Goal: Task Accomplishment & Management: Use online tool/utility

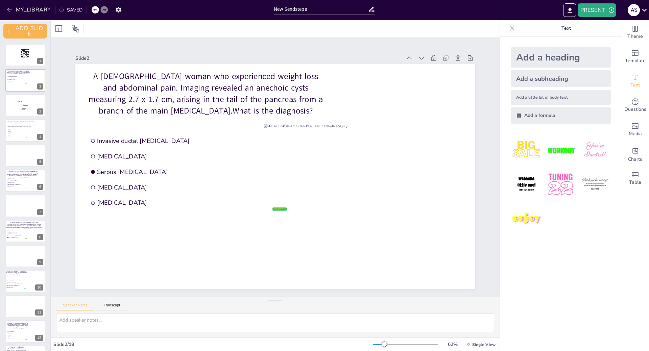
click at [643, 10] on icon at bounding box center [644, 9] width 9 height 9
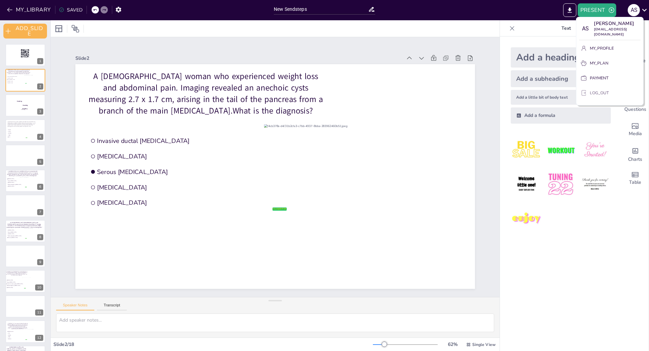
click at [594, 90] on p "LOG_OUT" at bounding box center [599, 93] width 19 height 6
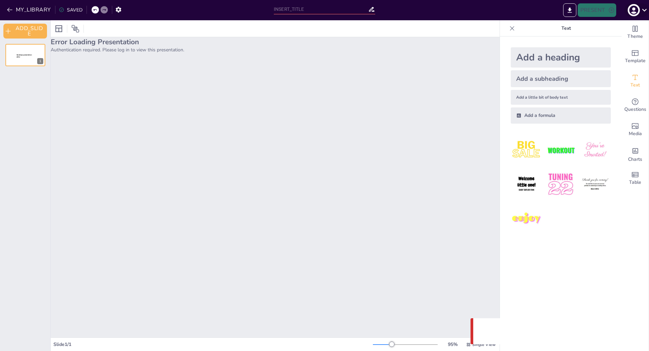
click at [639, 10] on icon "button" at bounding box center [633, 10] width 11 height 11
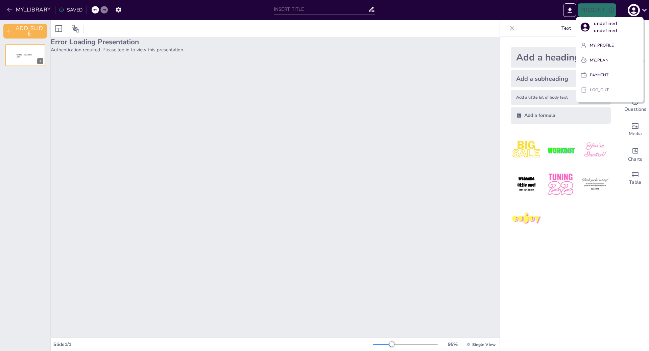
click at [612, 86] on button "LOG_OUT" at bounding box center [609, 89] width 61 height 11
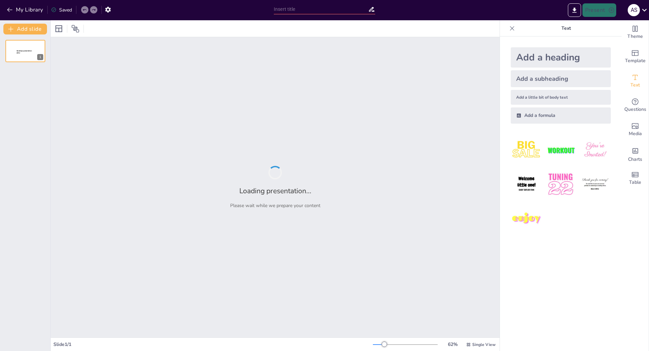
type input "New Sendsteps"
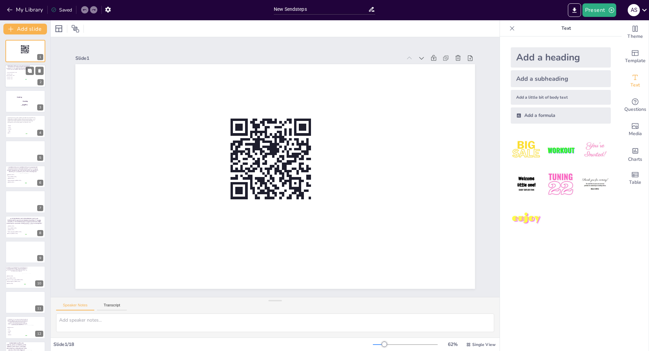
click at [14, 86] on div at bounding box center [25, 76] width 41 height 23
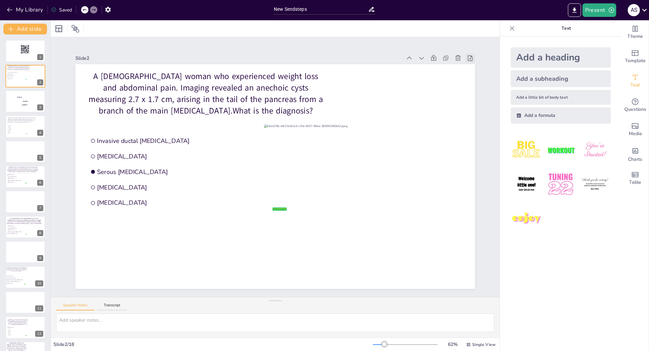
click at [467, 58] on icon at bounding box center [470, 58] width 7 height 7
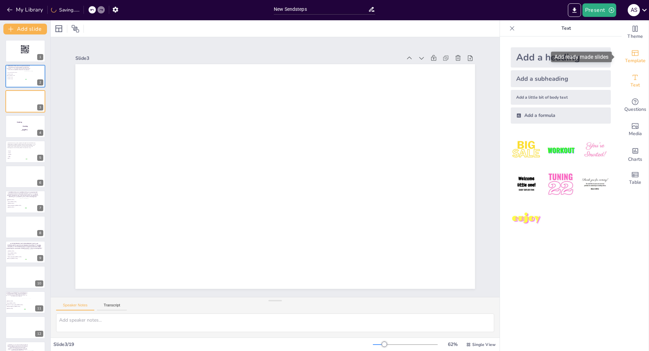
click at [631, 55] on icon "Add ready made slides" at bounding box center [635, 53] width 8 height 8
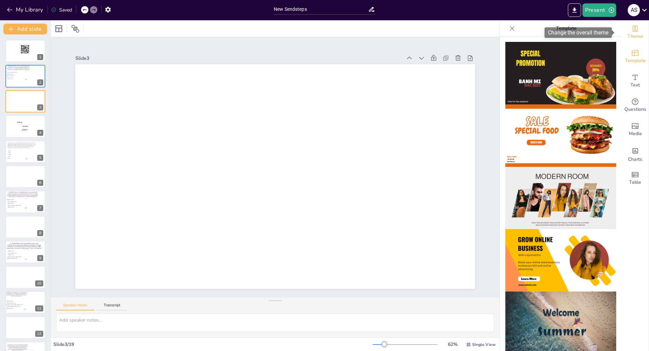
click at [632, 34] on span "Theme" at bounding box center [635, 36] width 16 height 7
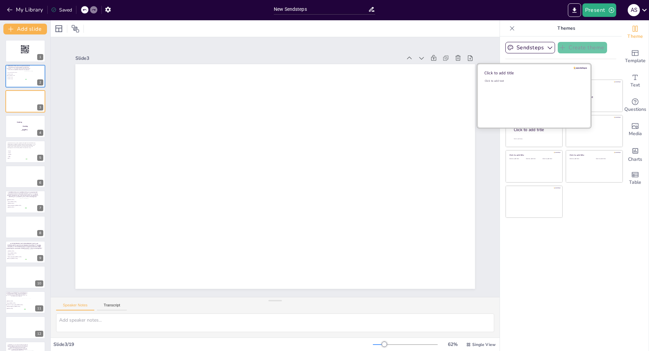
click at [518, 89] on div "Click to add text" at bounding box center [532, 100] width 97 height 42
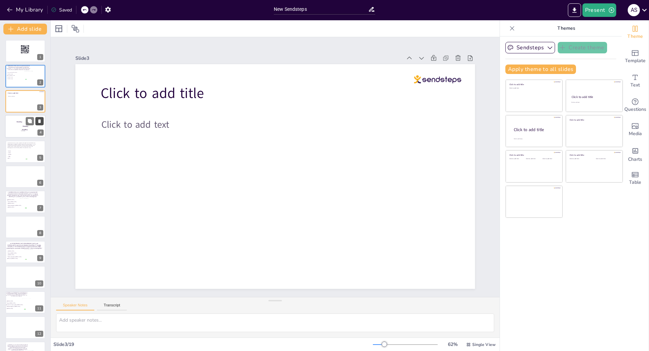
click at [39, 124] on button at bounding box center [39, 121] width 8 height 8
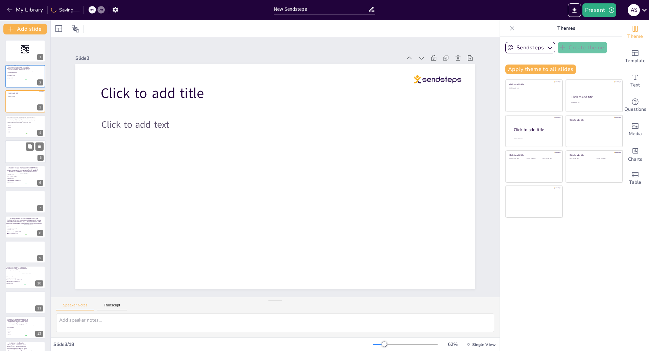
click at [24, 146] on div at bounding box center [25, 151] width 41 height 23
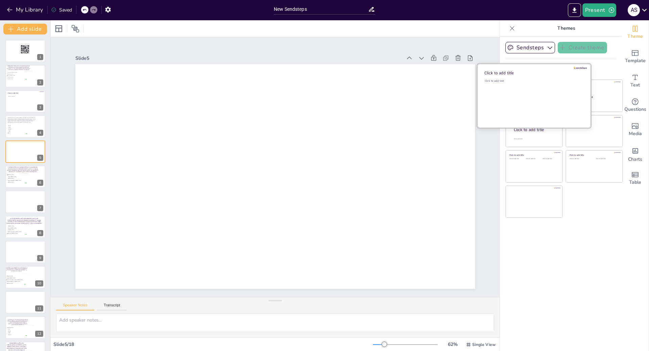
click at [520, 99] on div "Click to add text" at bounding box center [532, 100] width 97 height 42
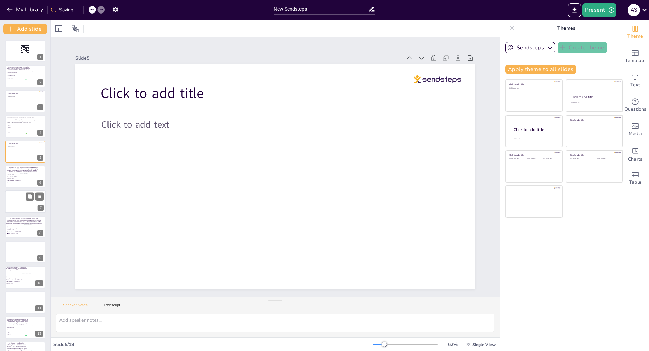
click at [13, 203] on div at bounding box center [25, 202] width 41 height 23
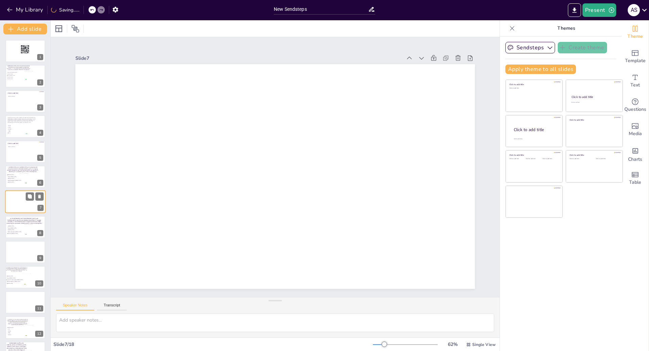
scroll to position [9, 0]
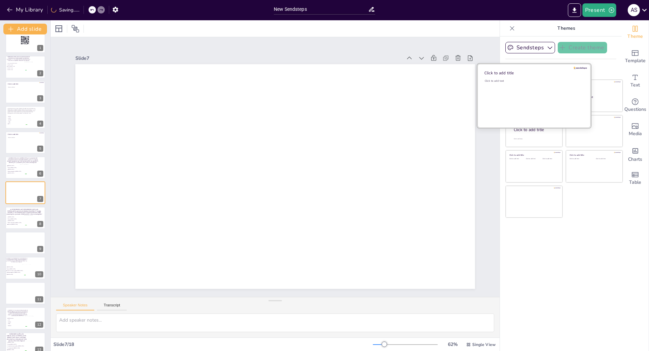
click at [512, 99] on div "Click to add text" at bounding box center [532, 100] width 97 height 42
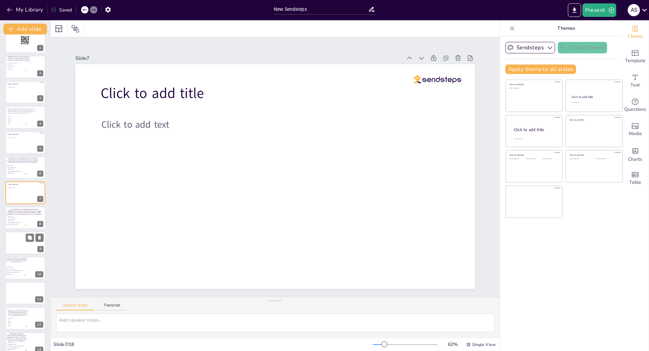
click at [13, 245] on div at bounding box center [25, 242] width 41 height 23
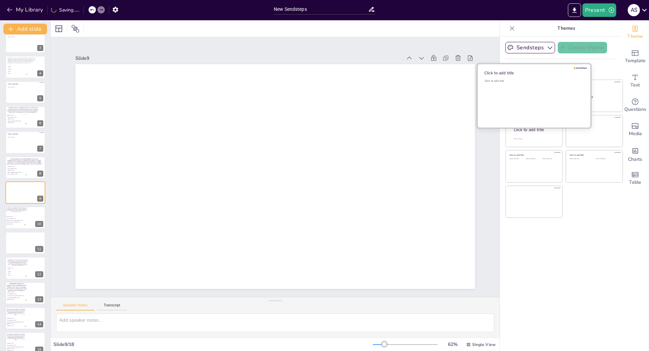
click at [506, 97] on div "Click to add text" at bounding box center [532, 100] width 97 height 42
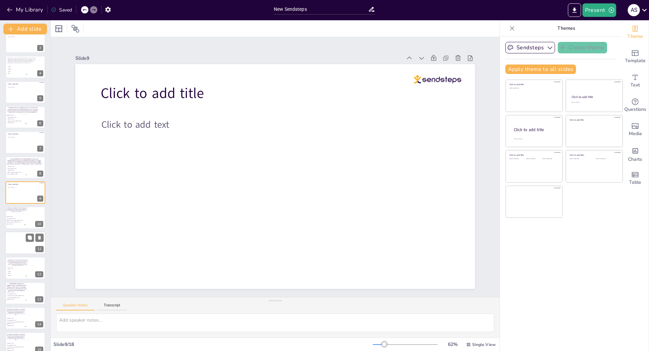
click at [24, 247] on div at bounding box center [25, 242] width 41 height 23
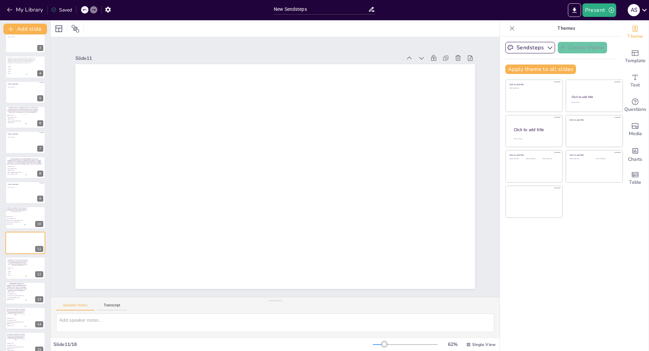
scroll to position [109, 0]
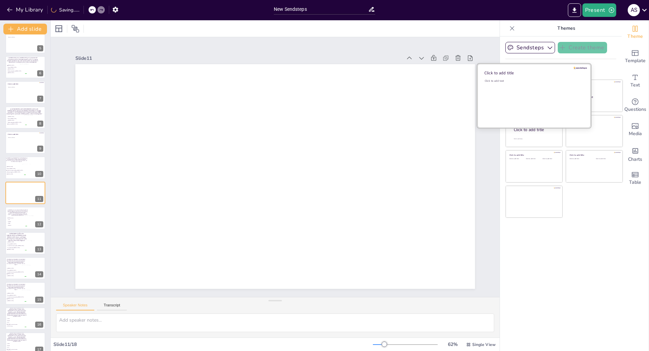
click at [520, 95] on div "Click to add text" at bounding box center [532, 100] width 97 height 42
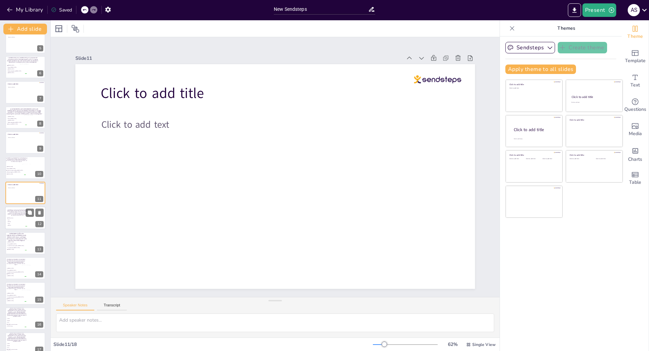
click at [8, 223] on span "TP53" at bounding box center [17, 223] width 19 height 1
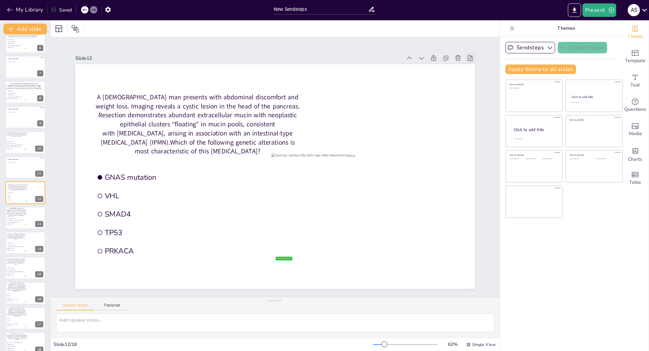
click at [477, 75] on icon at bounding box center [480, 78] width 7 height 7
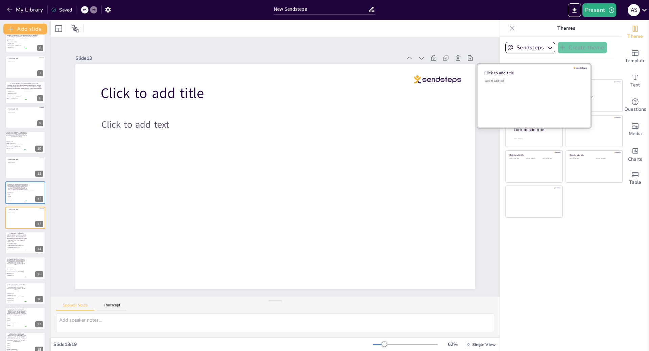
click at [527, 85] on div "Click to add text" at bounding box center [532, 100] width 97 height 42
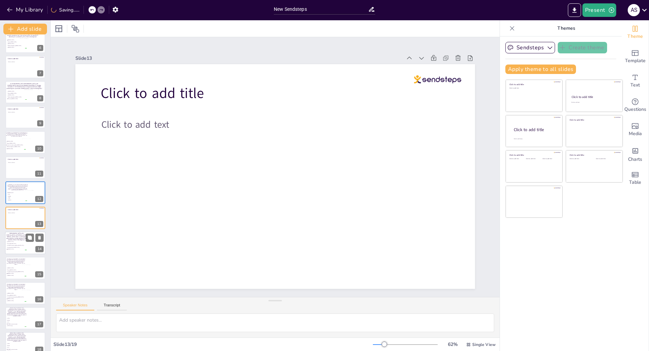
click at [23, 247] on span "Lymphoepithelial [MEDICAL_DATA]" at bounding box center [16, 247] width 19 height 1
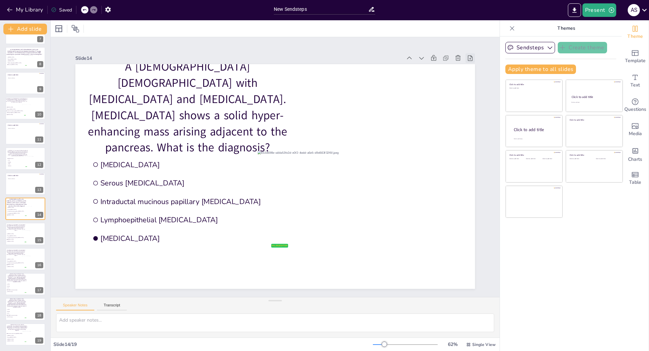
click at [484, 97] on icon at bounding box center [488, 101] width 8 height 8
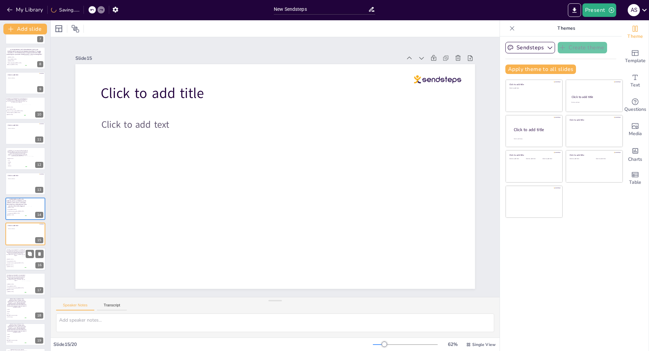
click at [15, 258] on div at bounding box center [25, 259] width 41 height 23
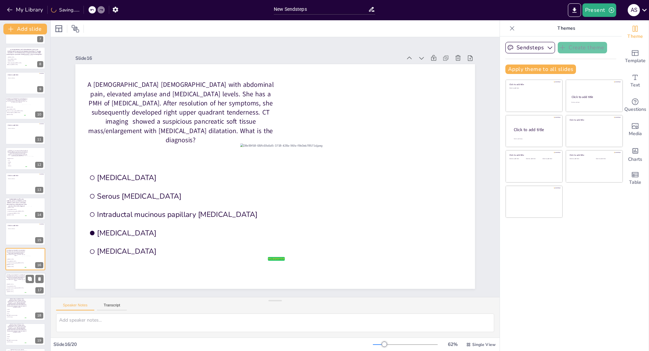
scroll to position [194, 0]
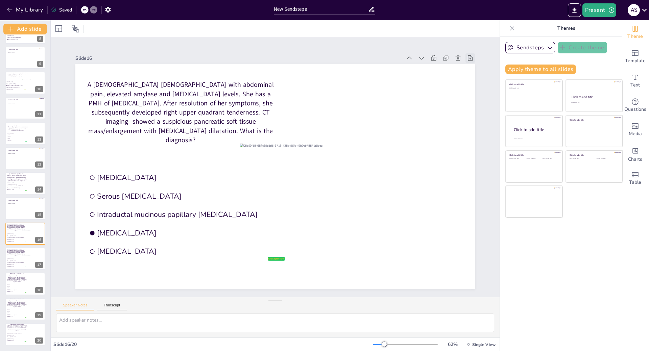
click at [485, 98] on icon at bounding box center [488, 101] width 6 height 6
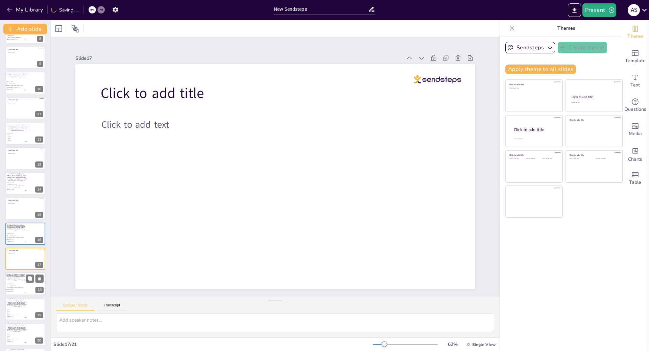
click at [10, 286] on span "Serous [MEDICAL_DATA]" at bounding box center [16, 285] width 19 height 1
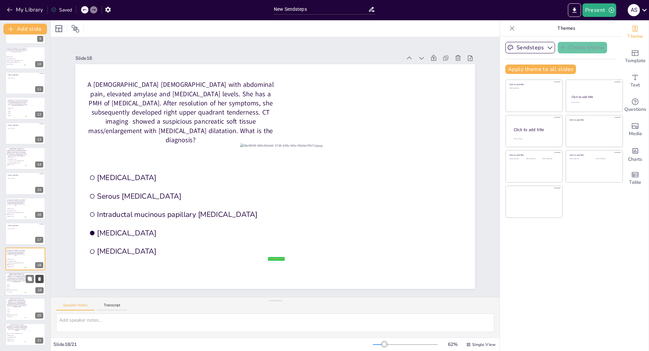
click at [39, 278] on icon at bounding box center [39, 279] width 3 height 4
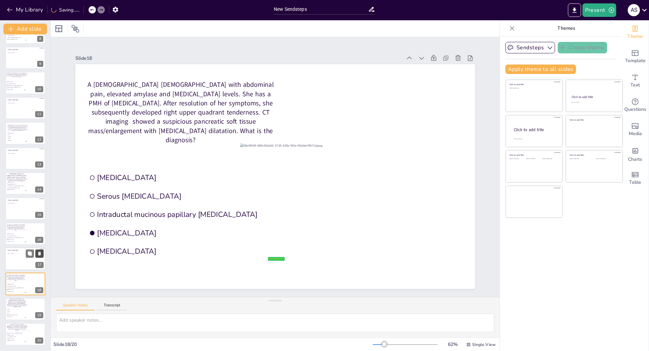
click at [40, 277] on icon at bounding box center [39, 279] width 3 height 4
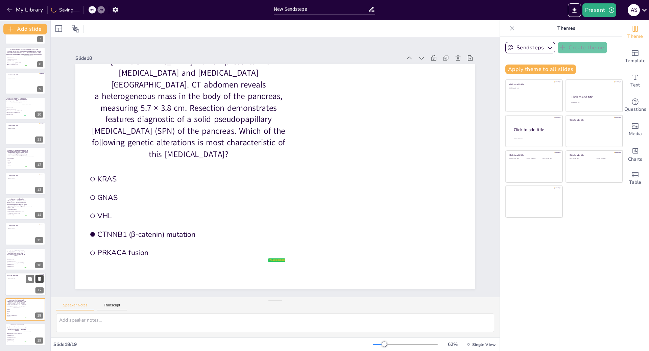
scroll to position [169, 0]
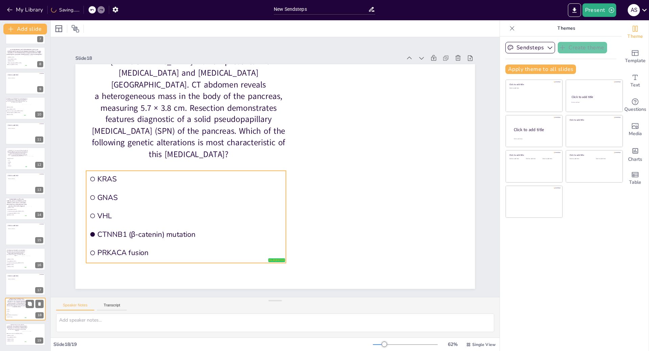
click at [16, 313] on span "VHL" at bounding box center [16, 313] width 19 height 1
click at [16, 311] on span "GNAS" at bounding box center [16, 311] width 19 height 1
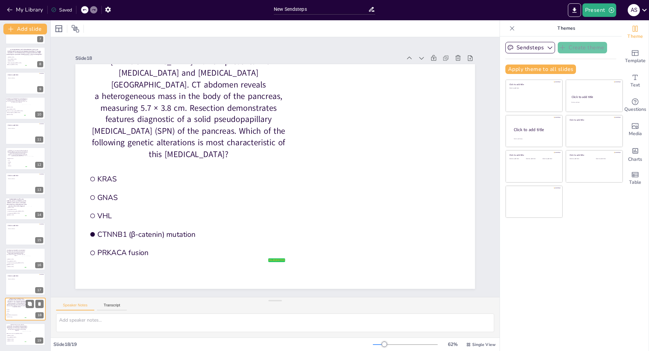
click at [16, 311] on span "GNAS" at bounding box center [16, 311] width 19 height 1
click at [494, 166] on icon at bounding box center [498, 170] width 9 height 9
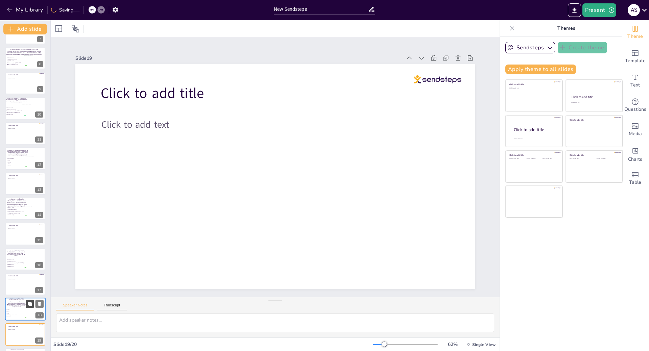
scroll to position [194, 0]
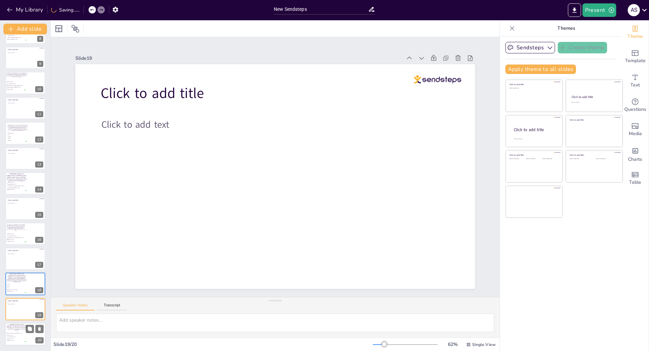
click at [13, 332] on li "Pancreatic invasive ductal [MEDICAL_DATA]" at bounding box center [16, 333] width 20 height 2
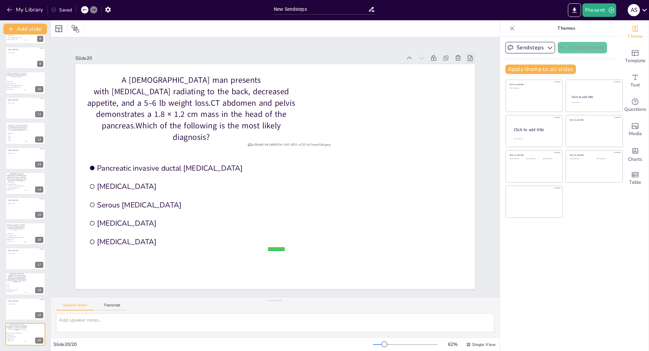
click at [465, 59] on div at bounding box center [469, 57] width 9 height 9
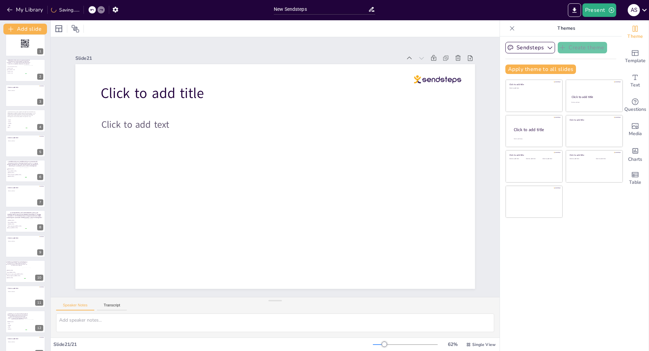
scroll to position [0, 0]
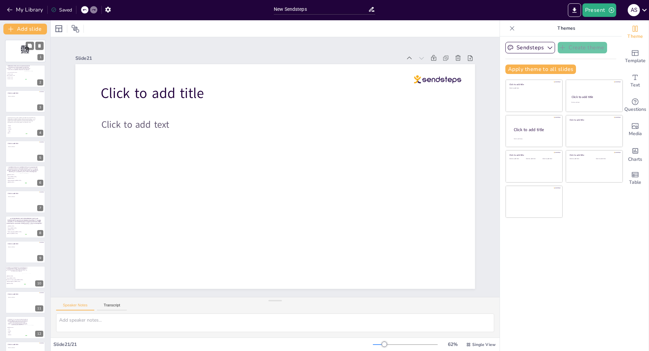
click at [16, 51] on div at bounding box center [25, 51] width 41 height 23
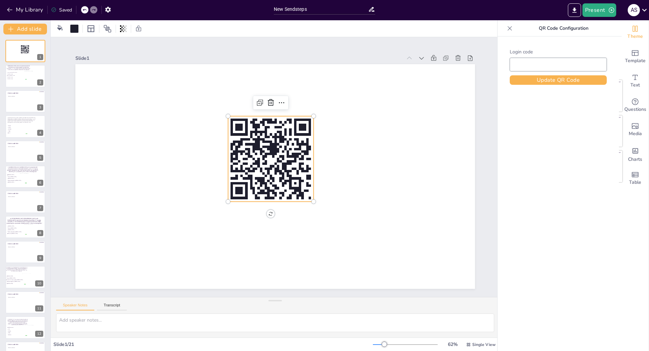
click at [298, 176] on rect at bounding box center [272, 158] width 94 height 94
type input "Free1708042"
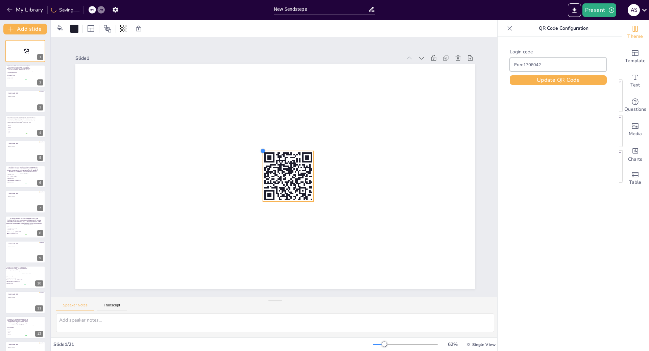
drag, startPoint x: 222, startPoint y: 114, endPoint x: 260, endPoint y: 161, distance: 60.8
click at [260, 161] on div at bounding box center [274, 176] width 421 height 265
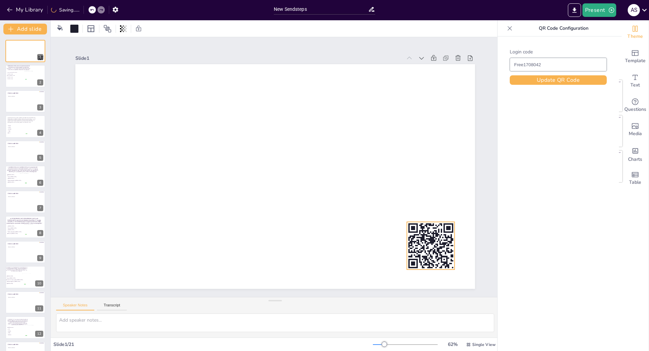
drag, startPoint x: 295, startPoint y: 190, endPoint x: 433, endPoint y: 245, distance: 148.3
click at [433, 245] on rect at bounding box center [431, 246] width 48 height 48
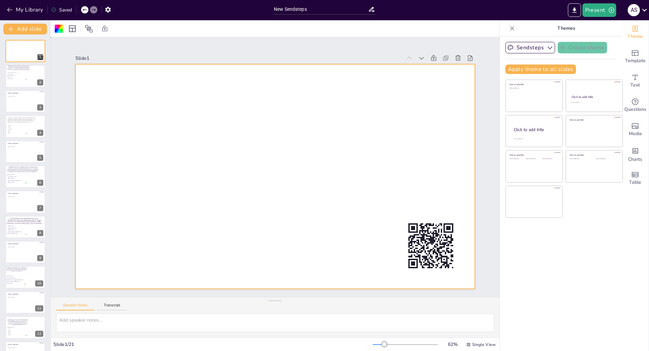
click at [271, 153] on div at bounding box center [274, 176] width 421 height 265
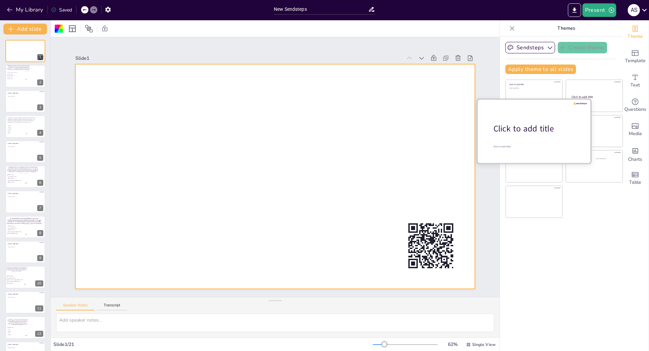
click at [517, 126] on div "Click to add title" at bounding box center [536, 128] width 86 height 11
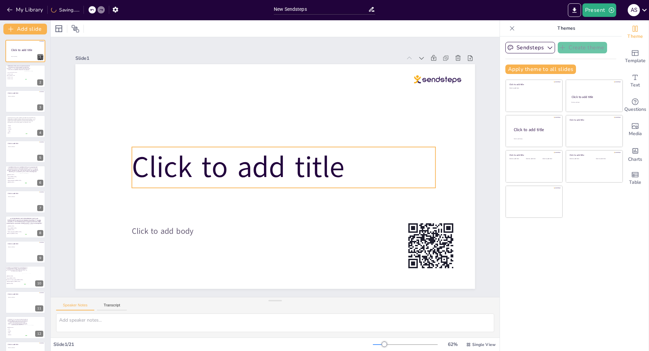
click at [190, 154] on span "Click to add title" at bounding box center [238, 167] width 213 height 40
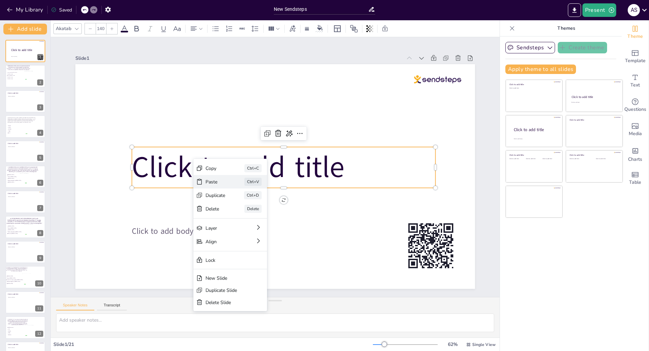
click at [250, 214] on div "Paste" at bounding box center [260, 218] width 21 height 8
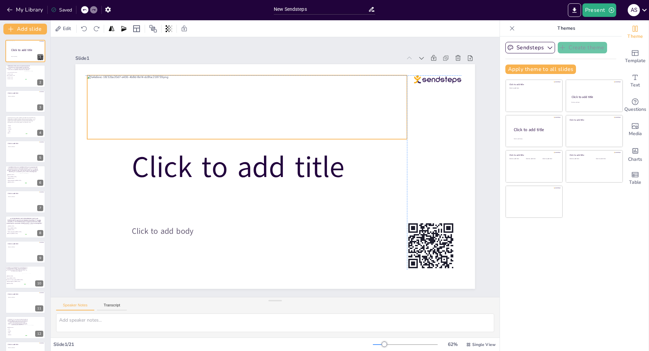
drag, startPoint x: 215, startPoint y: 154, endPoint x: 185, endPoint y: 85, distance: 74.7
click at [185, 85] on div at bounding box center [247, 107] width 320 height 64
drag, startPoint x: 81, startPoint y: 136, endPoint x: 77, endPoint y: 139, distance: 4.5
click at [77, 139] on div "Click to add title Click to add body" at bounding box center [274, 176] width 421 height 265
drag, startPoint x: 403, startPoint y: 140, endPoint x: 407, endPoint y: 140, distance: 3.7
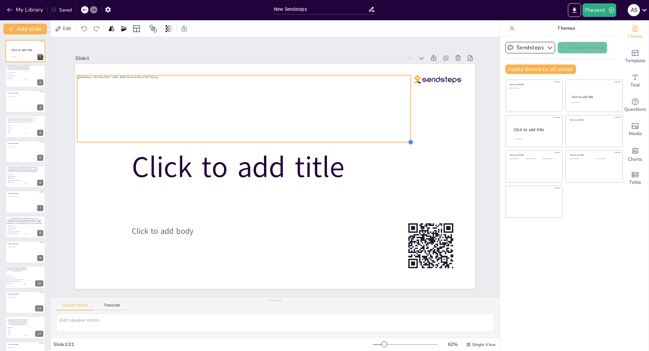
click at [409, 153] on div at bounding box center [412, 156] width 6 height 6
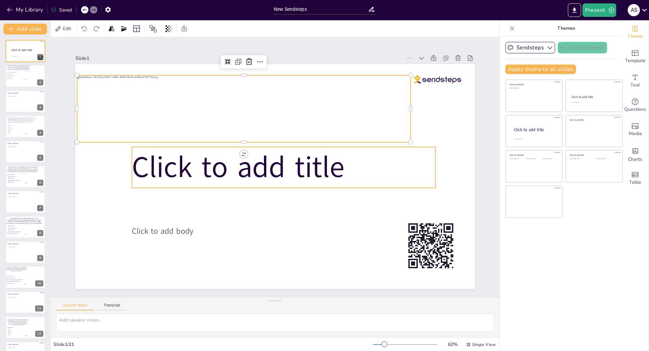
click at [327, 170] on span "Click to add title" at bounding box center [238, 163] width 216 height 62
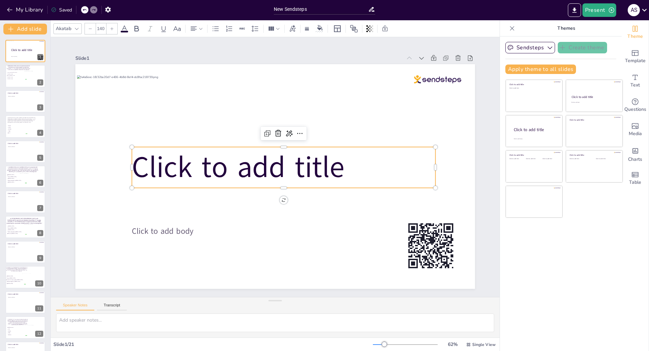
click at [330, 166] on span "Click to add title" at bounding box center [238, 164] width 216 height 62
click at [340, 165] on p "Click to add title" at bounding box center [283, 168] width 306 height 72
click at [335, 165] on span "Click to add title" at bounding box center [238, 167] width 213 height 40
click at [335, 165] on span "Click to add title" at bounding box center [239, 159] width 216 height 83
click at [335, 165] on span "Click to add title" at bounding box center [238, 164] width 216 height 62
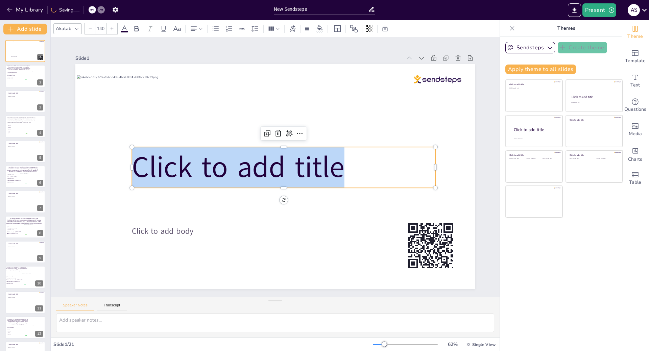
click at [335, 165] on span "Click to add title" at bounding box center [238, 167] width 213 height 40
click at [335, 165] on span "Click to add title" at bounding box center [238, 163] width 216 height 62
click at [335, 165] on span "Click to add title" at bounding box center [238, 167] width 213 height 40
click at [335, 165] on span "Click to add title" at bounding box center [241, 152] width 210 height 123
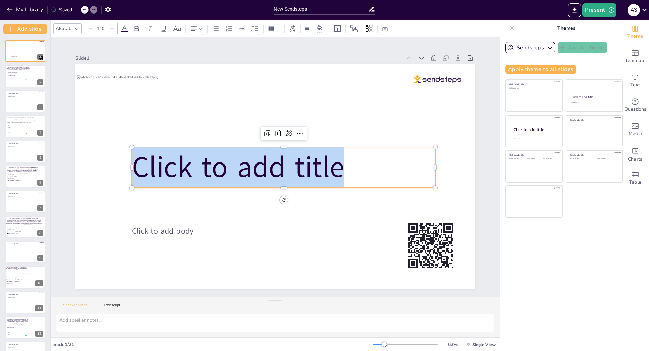
click at [335, 165] on span "Click to add title" at bounding box center [238, 163] width 216 height 62
click at [328, 169] on span "Click to add title" at bounding box center [238, 163] width 216 height 62
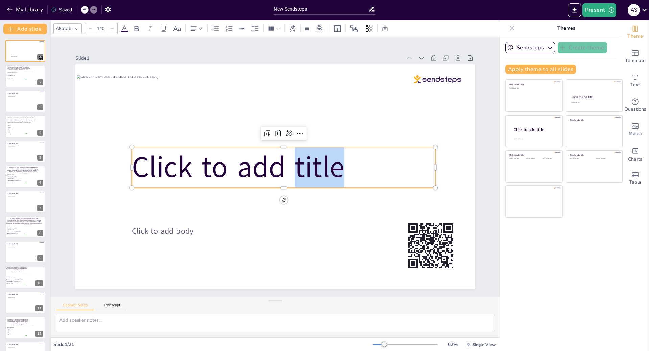
click at [328, 169] on span "Click to add title" at bounding box center [238, 167] width 213 height 40
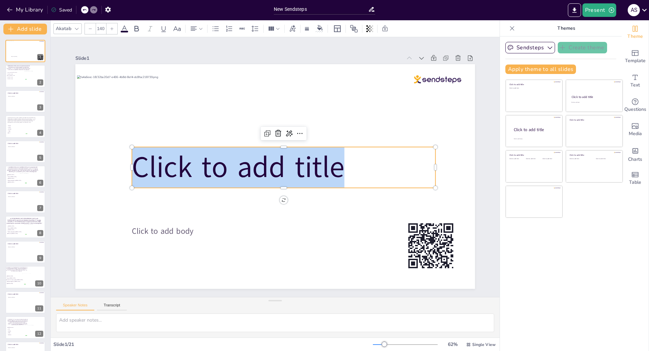
click at [328, 169] on span "Click to add title" at bounding box center [239, 159] width 216 height 83
click at [328, 169] on span "Click to add title" at bounding box center [238, 167] width 213 height 40
click at [328, 169] on span "Click to add title" at bounding box center [238, 163] width 216 height 62
click at [328, 169] on span "Click to add title" at bounding box center [238, 167] width 213 height 40
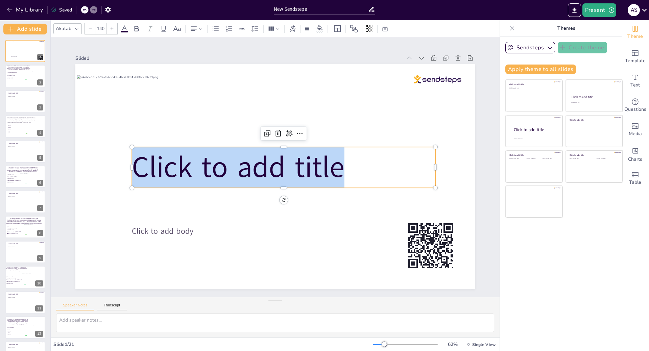
click at [328, 169] on span "Click to add title" at bounding box center [238, 163] width 216 height 62
click at [340, 166] on p "Click to add title" at bounding box center [283, 168] width 306 height 72
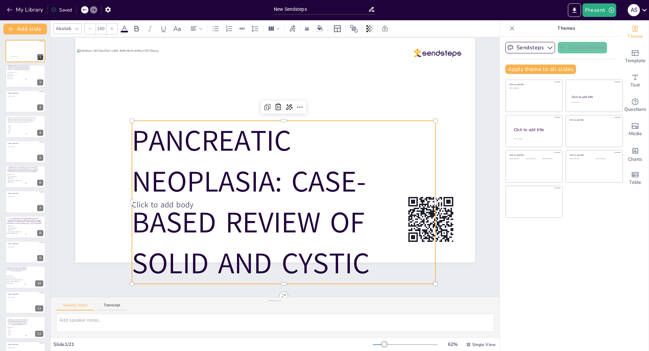
scroll to position [32, 0]
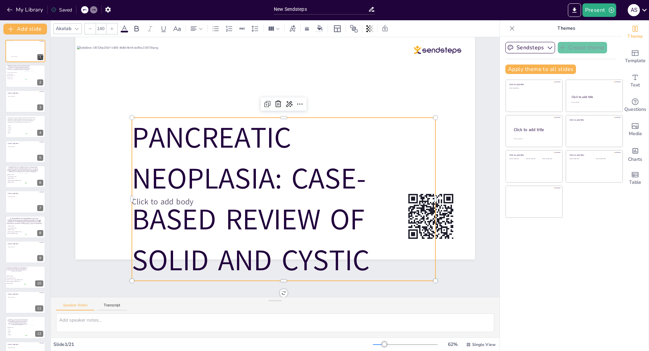
click at [361, 250] on span "PANCREATIC NEOPLASIA: CASE-BASED REVIEW OF SOLID AND CYSTIC" at bounding box center [243, 196] width 245 height 186
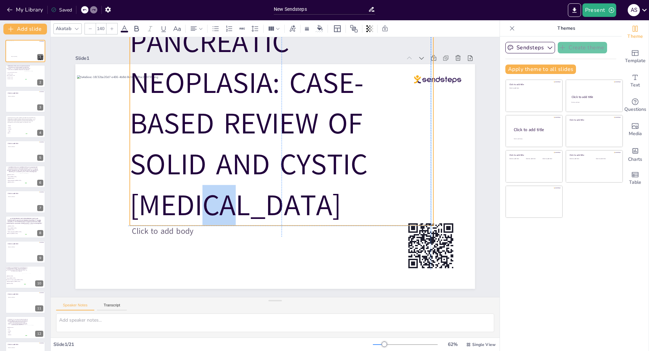
scroll to position [0, 0]
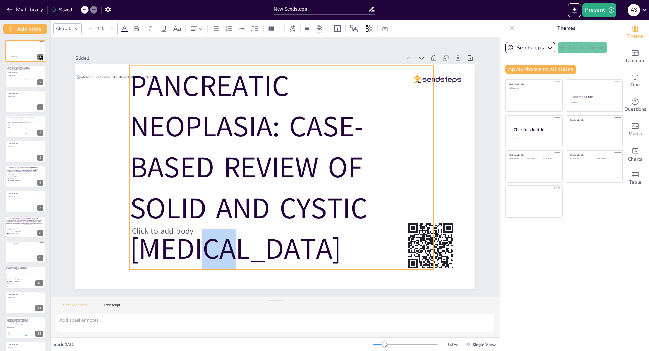
drag, startPoint x: 248, startPoint y: 280, endPoint x: 243, endPoint y: 253, distance: 27.0
click at [243, 253] on p "PANCREATIC NEOPLASIA: CASE-BASED REVIEW OF SOLID AND CYSTIC [MEDICAL_DATA]" at bounding box center [280, 169] width 339 height 263
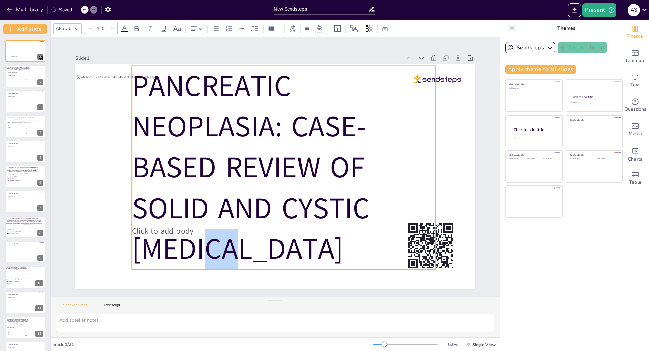
click at [242, 251] on span "PANCREATIC NEOPLASIA: CASE-BASED REVIEW OF SOLID AND CYSTIC [MEDICAL_DATA]" at bounding box center [251, 167] width 238 height 203
click at [236, 250] on span "PANCREATIC NEOPLASIA: CASE-BASED REVIEW OF SOLID AND CYSTIC [MEDICAL_DATA]" at bounding box center [245, 160] width 263 height 243
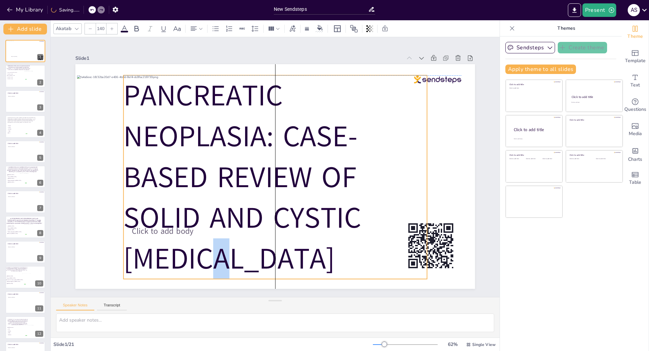
drag, startPoint x: 236, startPoint y: 250, endPoint x: 229, endPoint y: 259, distance: 11.3
click at [229, 259] on span "PANCREATIC NEOPLASIA: CASE-BASED REVIEW OF SOLID AND CYSTIC [MEDICAL_DATA]" at bounding box center [237, 172] width 249 height 224
click at [227, 256] on span "PANCREATIC NEOPLASIA: CASE-BASED REVIEW OF SOLID AND CYSTIC [MEDICAL_DATA]" at bounding box center [231, 157] width 280 height 271
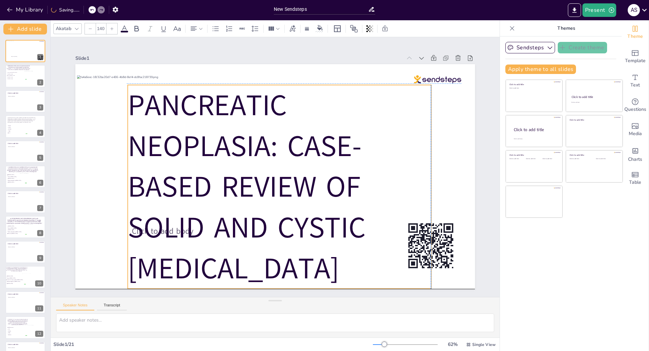
drag, startPoint x: 227, startPoint y: 256, endPoint x: 230, endPoint y: 266, distance: 10.4
click at [230, 266] on span "PANCREATIC NEOPLASIA: CASE-BASED REVIEW OF SOLID AND CYSTIC [MEDICAL_DATA]" at bounding box center [247, 186] width 238 height 203
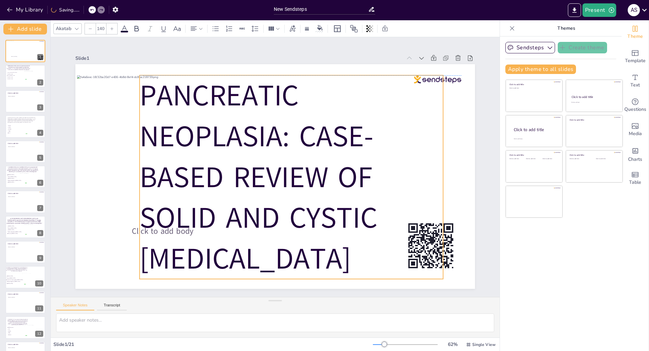
drag, startPoint x: 128, startPoint y: 104, endPoint x: 136, endPoint y: 91, distance: 16.1
click at [156, 91] on span "PANCREATIC NEOPLASIA: CASE-BASED REVIEW OF SOLID AND CYSTIC [MEDICAL_DATA]" at bounding box center [268, 146] width 224 height 250
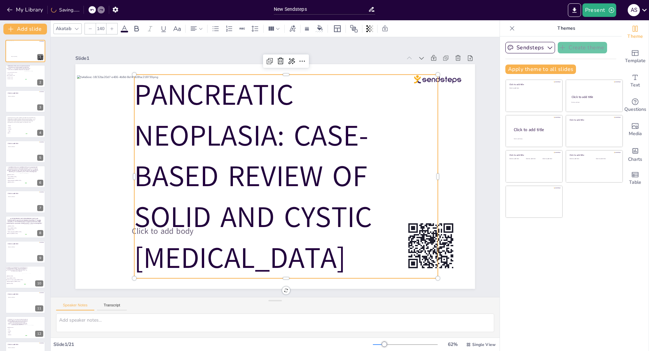
click at [78, 25] on div at bounding box center [77, 29] width 8 height 8
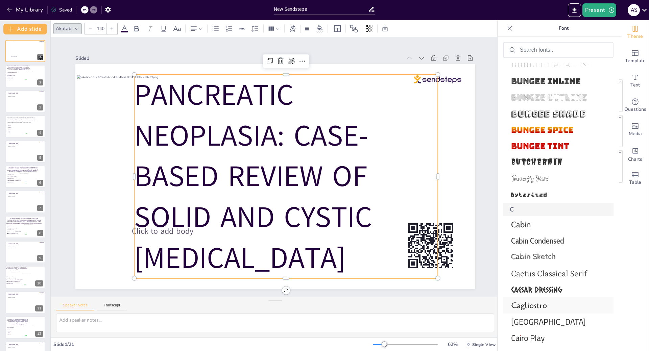
scroll to position [4264, 0]
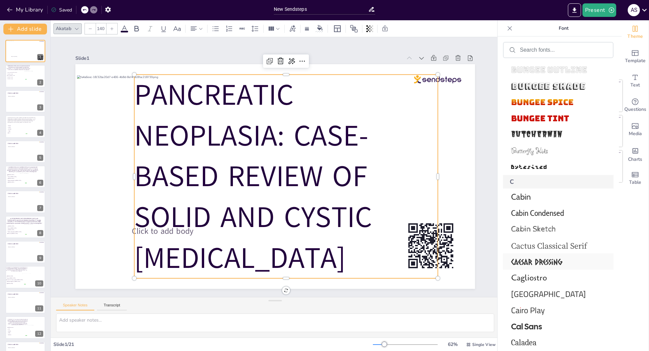
click at [560, 259] on span "Caesar Dressing" at bounding box center [557, 262] width 92 height 10
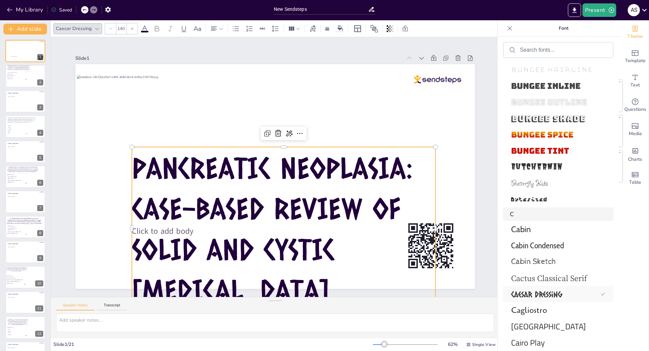
scroll to position [4296, 0]
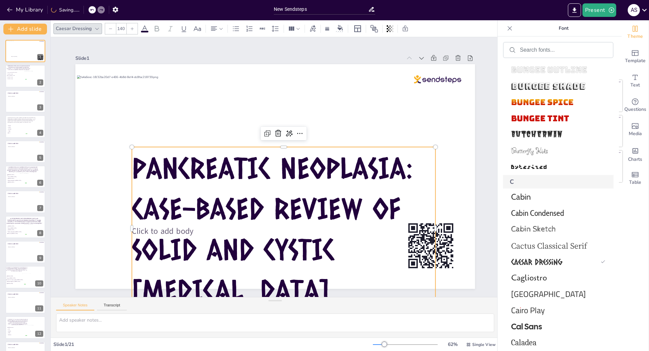
click at [119, 29] on input "140" at bounding box center [120, 28] width 9 height 11
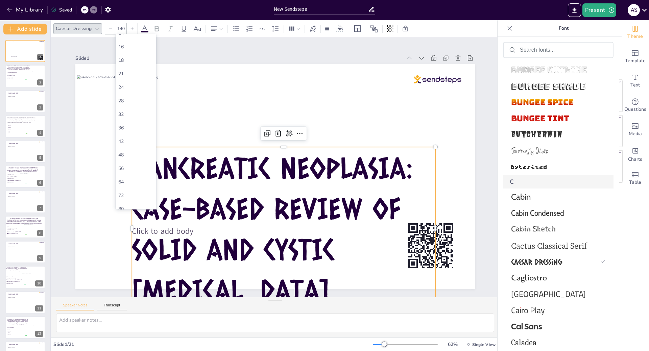
scroll to position [135, 0]
click at [133, 109] on div "64" at bounding box center [135, 108] width 35 height 6
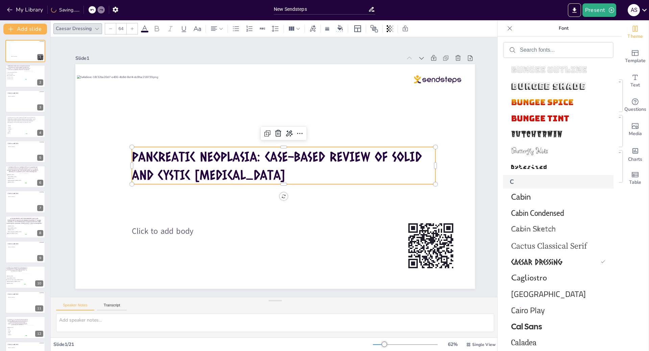
click at [119, 28] on input "64" at bounding box center [120, 28] width 9 height 11
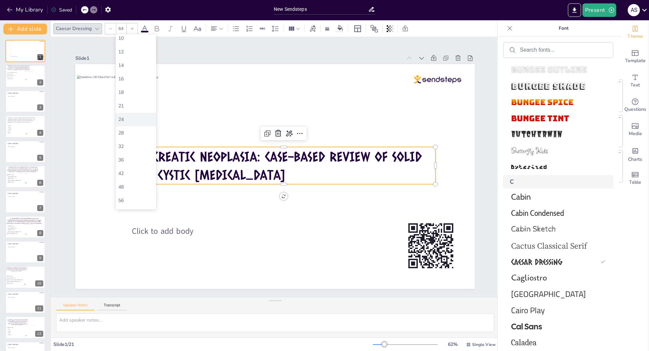
scroll to position [68, 0]
click at [129, 202] on div "80" at bounding box center [135, 203] width 35 height 6
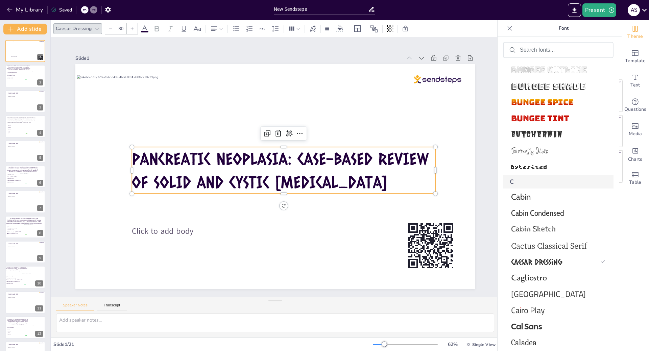
click at [121, 30] on input "80" at bounding box center [120, 28] width 9 height 11
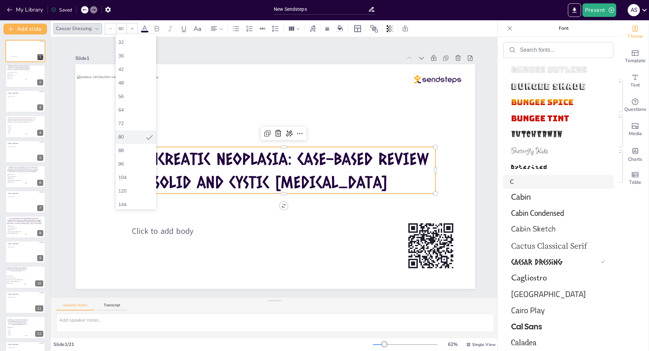
scroll to position [135, 0]
click at [135, 153] on div "88" at bounding box center [136, 149] width 41 height 14
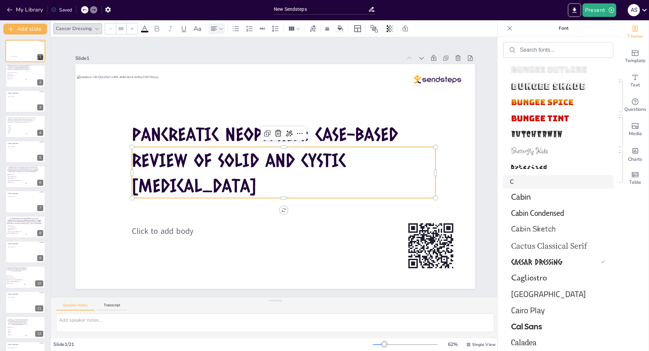
click at [217, 26] on icon at bounding box center [214, 29] width 8 height 8
click at [229, 49] on icon at bounding box center [229, 51] width 6 height 4
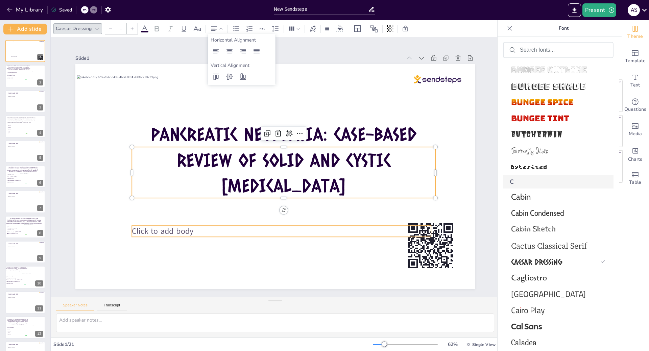
type input "38"
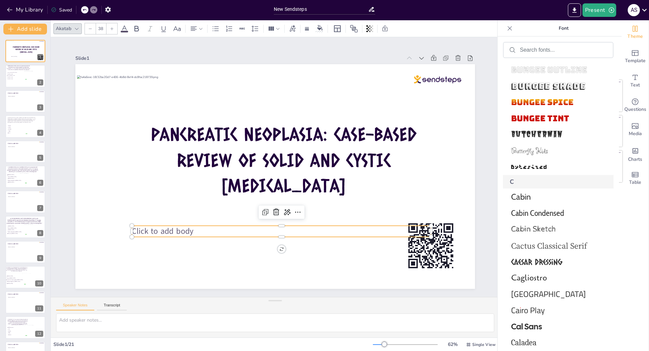
click at [196, 228] on p "Click to add body" at bounding box center [281, 231] width 299 height 11
click at [196, 228] on p "Click to add body" at bounding box center [274, 231] width 299 height 42
click at [188, 228] on p "Click to add body" at bounding box center [274, 231] width 299 height 42
click at [178, 228] on span "Click to add body" at bounding box center [156, 218] width 63 height 17
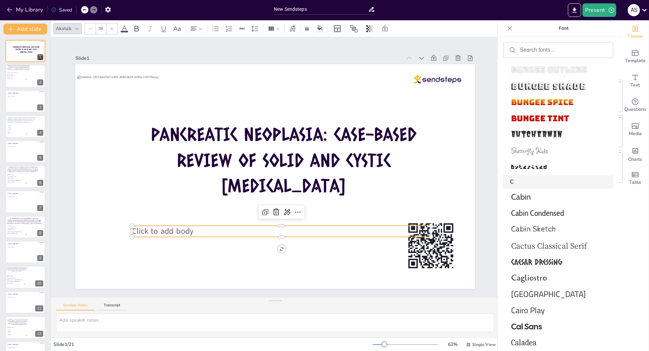
click at [178, 227] on span "Click to add body" at bounding box center [156, 218] width 63 height 17
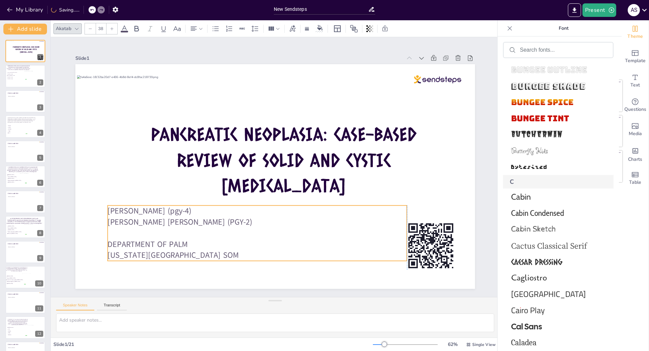
drag, startPoint x: 241, startPoint y: 272, endPoint x: 221, endPoint y: 252, distance: 28.4
click at [221, 252] on p "[US_STATE][GEOGRAPHIC_DATA] SOM" at bounding box center [256, 255] width 299 height 11
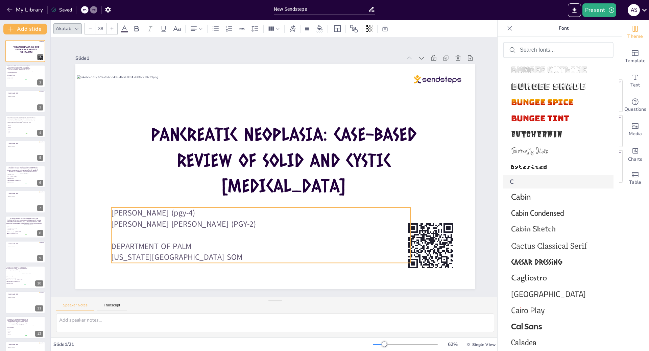
click at [210, 241] on span "[US_STATE][GEOGRAPHIC_DATA] SOM" at bounding box center [148, 209] width 124 height 63
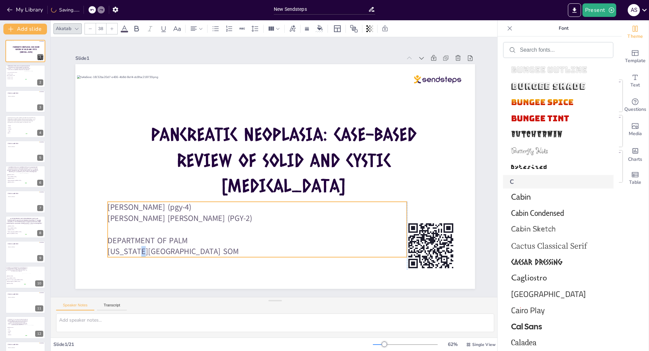
drag, startPoint x: 107, startPoint y: 212, endPoint x: 105, endPoint y: 206, distance: 6.3
click at [140, 126] on span "[PERSON_NAME] (pgy-4)" at bounding box center [169, 89] width 58 height 74
click at [179, 30] on icon at bounding box center [176, 28] width 7 height 5
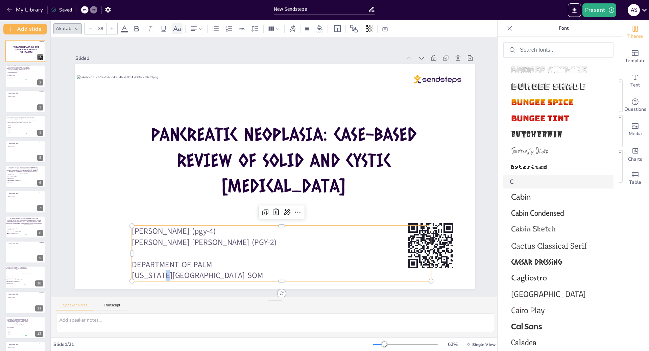
click at [179, 30] on icon at bounding box center [176, 28] width 7 height 5
click at [176, 29] on icon at bounding box center [176, 28] width 7 height 5
click at [177, 31] on icon at bounding box center [176, 28] width 7 height 5
click at [129, 227] on span "[PERSON_NAME] (pgy-4)" at bounding box center [167, 220] width 84 height 20
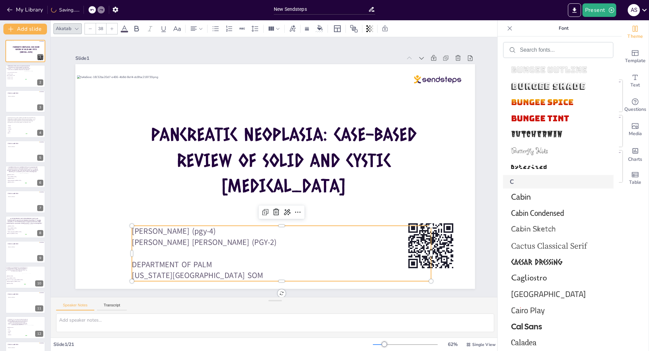
click at [129, 229] on span "[PERSON_NAME] (pgy-4)" at bounding box center [167, 220] width 84 height 20
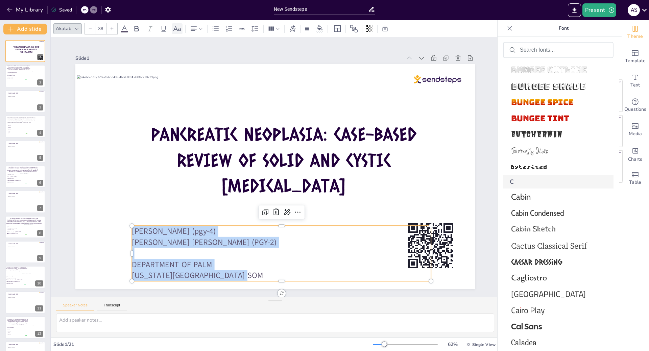
click at [179, 31] on icon at bounding box center [177, 29] width 8 height 8
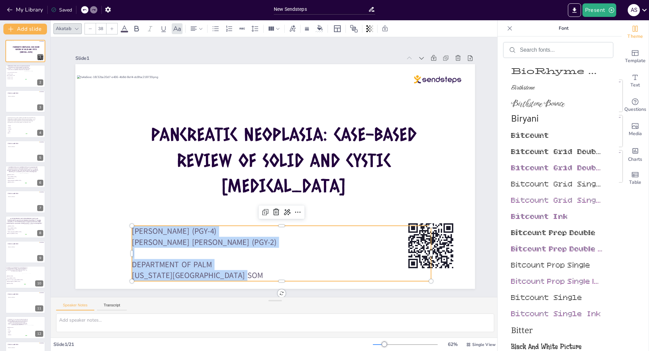
scroll to position [3472, 0]
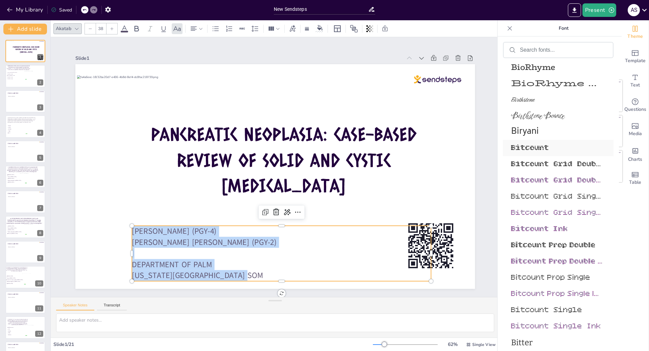
click at [527, 147] on span "Bitcount" at bounding box center [557, 148] width 92 height 10
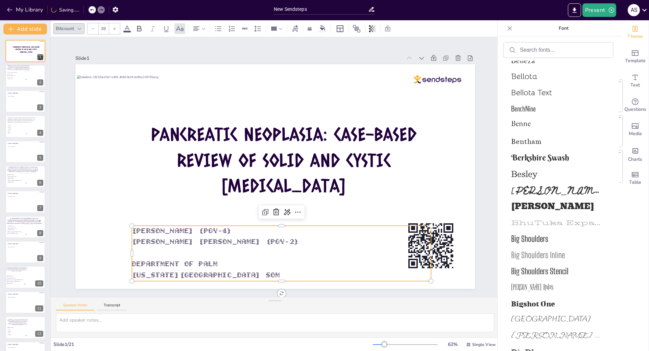
scroll to position [3167, 0]
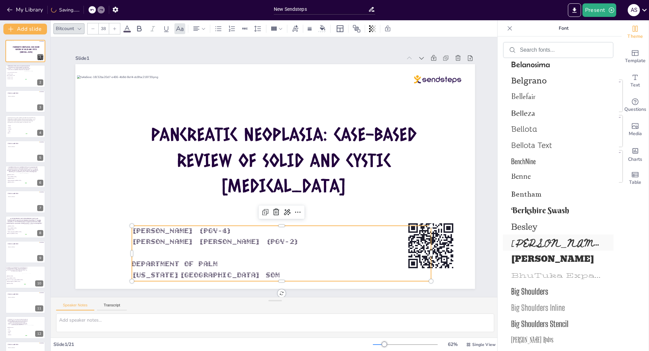
click at [539, 241] on span "Beth Ellen" at bounding box center [557, 243] width 92 height 18
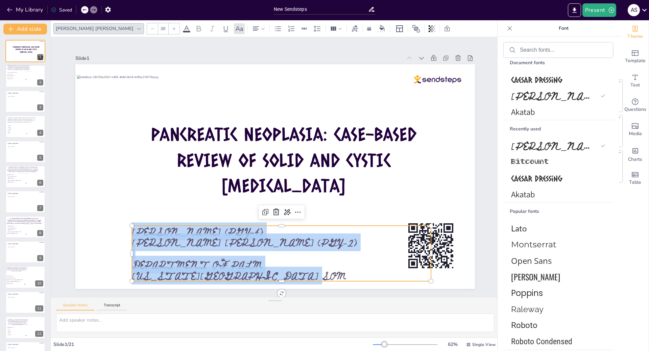
scroll to position [0, 0]
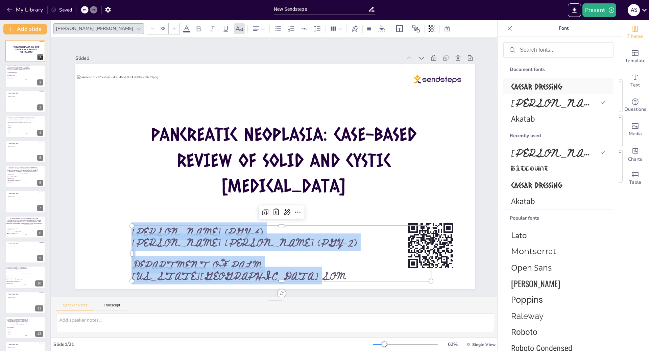
click at [560, 85] on span "Caesar Dressing" at bounding box center [557, 86] width 92 height 10
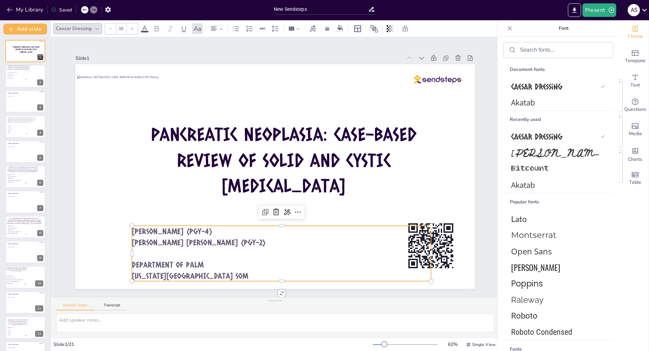
click at [124, 30] on input "38" at bounding box center [120, 28] width 9 height 11
click at [123, 201] on div "42" at bounding box center [135, 203] width 35 height 6
type input "42"
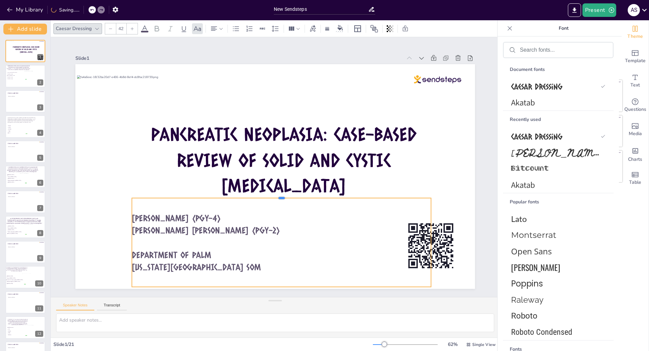
drag, startPoint x: 276, startPoint y: 223, endPoint x: 277, endPoint y: 195, distance: 27.7
click at [277, 195] on div at bounding box center [281, 195] width 299 height 5
click at [277, 195] on div at bounding box center [278, 195] width 298 height 37
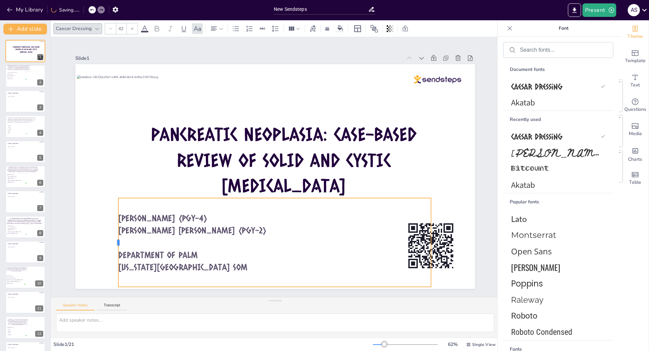
drag, startPoint x: 126, startPoint y: 240, endPoint x: 113, endPoint y: 238, distance: 14.0
click at [113, 238] on div at bounding box center [115, 242] width 5 height 89
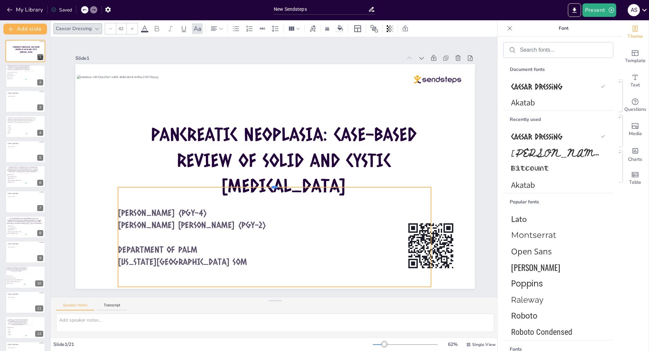
drag, startPoint x: 272, startPoint y: 194, endPoint x: 272, endPoint y: 183, distance: 10.8
click at [272, 183] on div at bounding box center [258, 162] width 71 height 307
click at [254, 245] on p "DEPARTMENT OF PALM" at bounding box center [265, 248] width 313 height 45
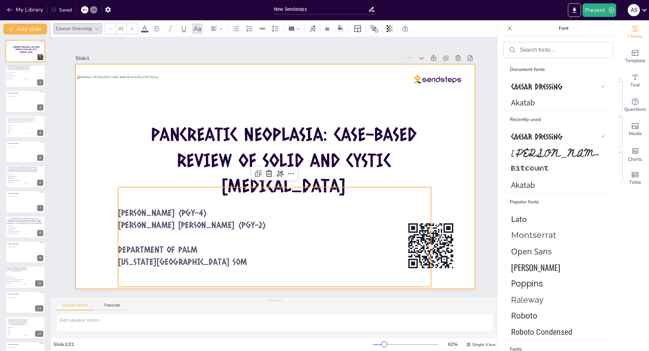
click at [81, 231] on div at bounding box center [274, 176] width 421 height 265
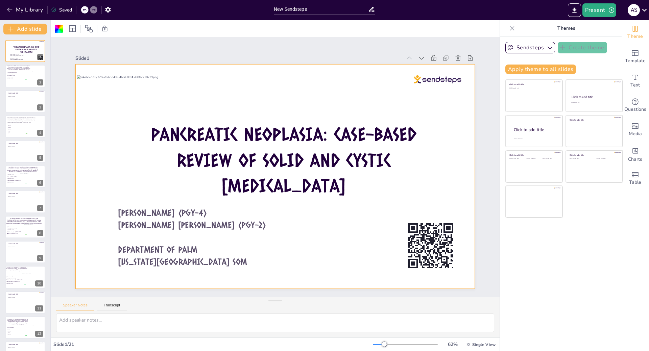
click at [61, 9] on div "Saved" at bounding box center [61, 10] width 21 height 6
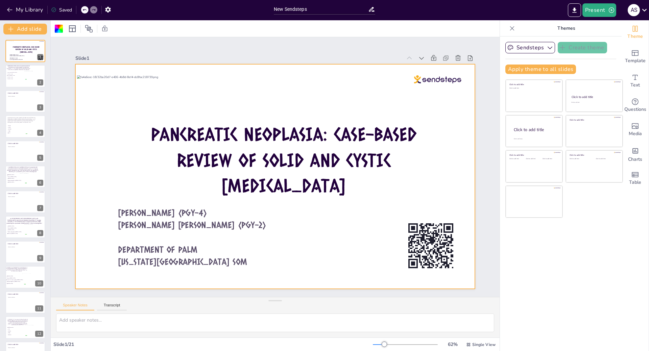
click at [61, 9] on div "Saved" at bounding box center [61, 10] width 21 height 6
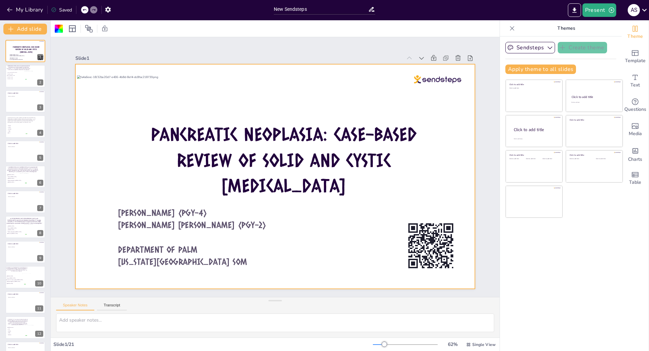
click at [61, 9] on div "Saved" at bounding box center [61, 10] width 21 height 6
click at [572, 12] on icon "Export to PowerPoint" at bounding box center [574, 10] width 7 height 7
click at [10, 76] on li "Serous [MEDICAL_DATA]" at bounding box center [16, 75] width 20 height 1
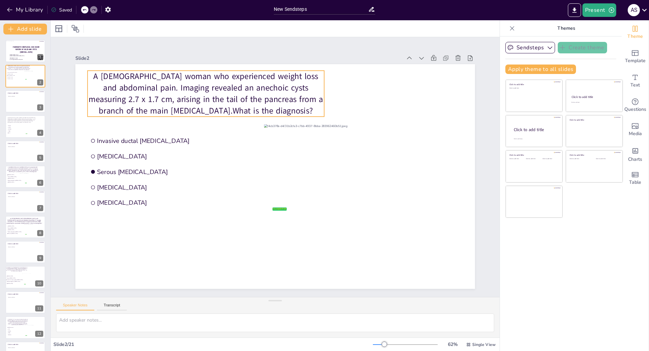
click at [224, 107] on p "A 56-year-old woman who experienced weight loss and abdominal pain. Imaging rev…" at bounding box center [206, 94] width 236 height 46
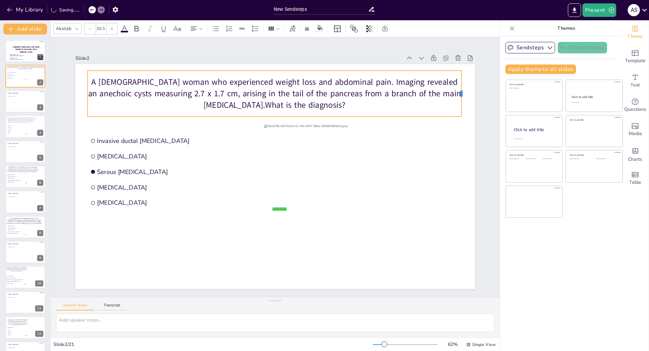
drag, startPoint x: 320, startPoint y: 92, endPoint x: 457, endPoint y: 86, distance: 137.3
click at [466, 155] on div at bounding box center [478, 177] width 24 height 44
click at [240, 102] on p "A 56-year-old woman who experienced weight loss and abdominal pain. Imaging rev…" at bounding box center [281, 93] width 375 height 73
click at [240, 103] on p "A 56-year-old woman who experienced weight loss and abdominal pain. Imaging rev…" at bounding box center [317, 106] width 323 height 247
click at [238, 105] on p "A 56-year-old woman who experienced weight loss and abdominal pain. Imaging rev…" at bounding box center [281, 93] width 375 height 73
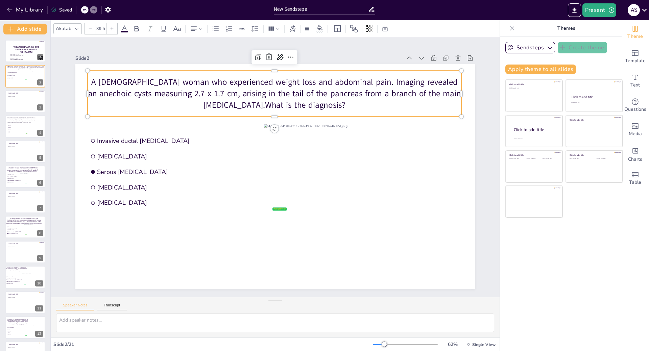
click at [238, 105] on p "A 56-year-old woman who experienced weight loss and abdominal pain. Imaging rev…" at bounding box center [289, 95] width 373 height 111
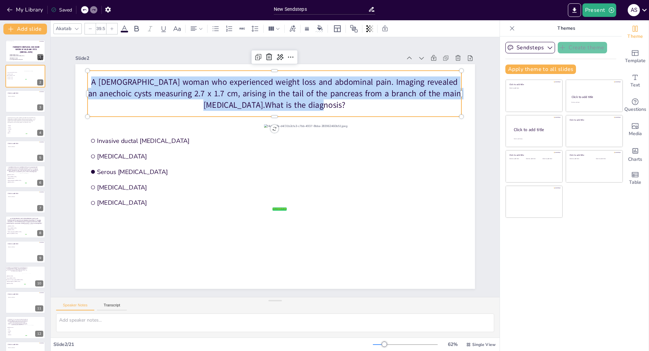
click at [238, 105] on p "A 56-year-old woman who experienced weight loss and abdominal pain. Imaging rev…" at bounding box center [281, 93] width 375 height 73
click at [238, 105] on p "A 56-year-old woman who experienced weight loss and abdominal pain. Imaging rev…" at bounding box center [275, 93] width 374 height 34
click at [238, 105] on p "A 56-year-old woman who experienced weight loss and abdominal pain. Imaging rev…" at bounding box center [304, 99] width 355 height 183
click at [238, 105] on p "A 56-year-old woman who experienced weight loss and abdominal pain. Imaging rev…" at bounding box center [317, 107] width 323 height 248
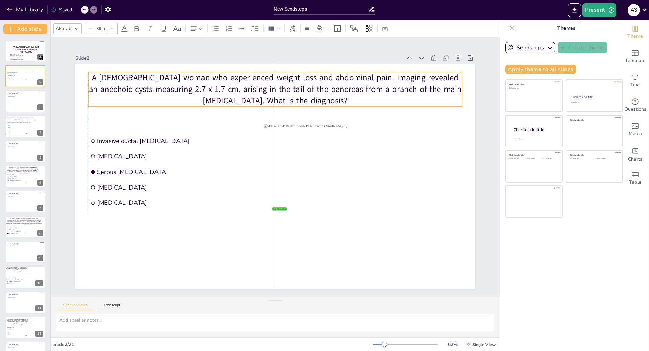
click at [270, 70] on p "A [DEMOGRAPHIC_DATA] woman who experienced weight loss and abdominal pain. Imag…" at bounding box center [291, 90] width 373 height 111
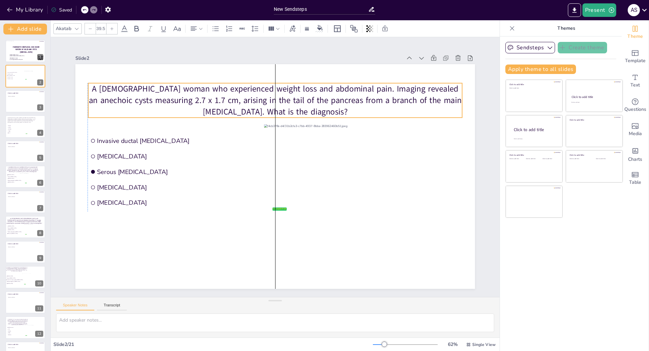
drag, startPoint x: 276, startPoint y: 70, endPoint x: 275, endPoint y: 81, distance: 11.2
click at [275, 83] on p "A [DEMOGRAPHIC_DATA] woman who experienced weight loss and abdominal pain. Imag…" at bounding box center [275, 100] width 374 height 34
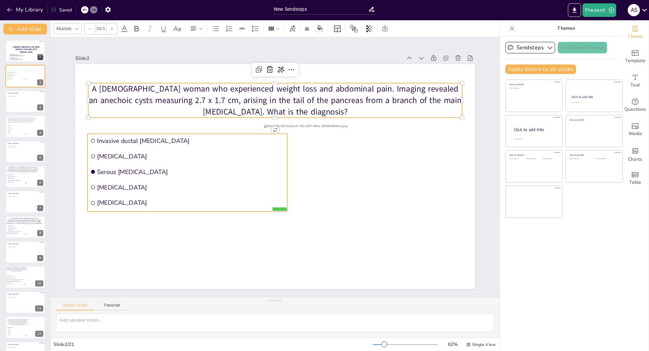
click at [216, 183] on span "[MEDICAL_DATA]" at bounding box center [191, 187] width 188 height 8
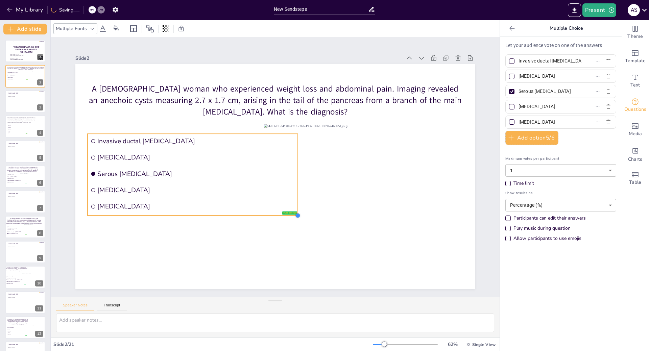
drag, startPoint x: 267, startPoint y: 207, endPoint x: 274, endPoint y: 213, distance: 9.1
click at [274, 213] on div "false | editor Invasive ductal adenocarcinoma Mucinous cystic neoplasm Serous c…" at bounding box center [274, 176] width 399 height 225
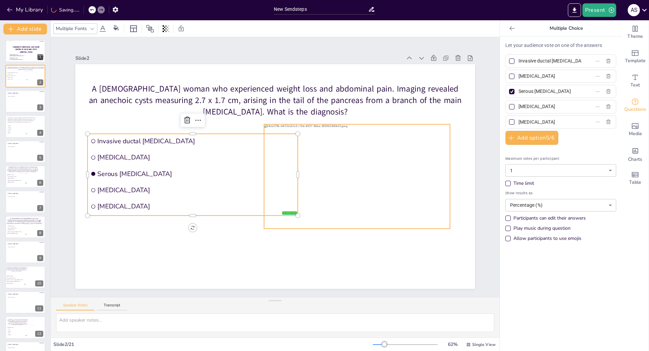
click at [323, 202] on div at bounding box center [357, 176] width 186 height 104
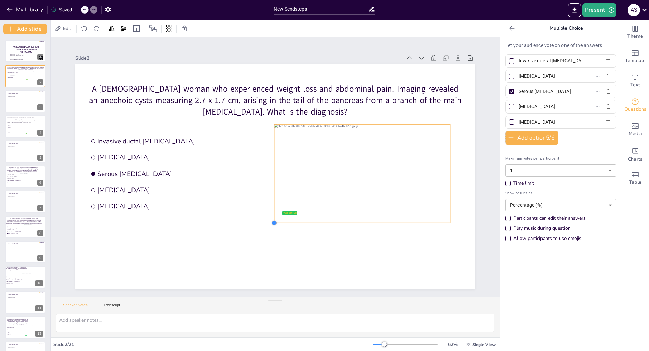
drag, startPoint x: 259, startPoint y: 226, endPoint x: 278, endPoint y: 221, distance: 20.1
click at [278, 221] on div "false | editor Invasive ductal adenocarcinoma Mucinous cystic neoplasm Serous c…" at bounding box center [274, 176] width 399 height 225
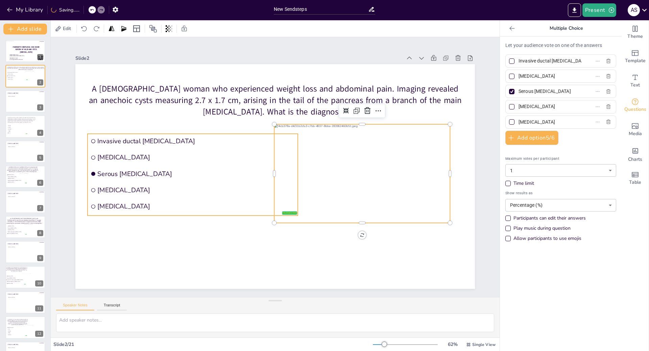
click at [218, 206] on span "[MEDICAL_DATA]" at bounding box center [187, 171] width 184 height 88
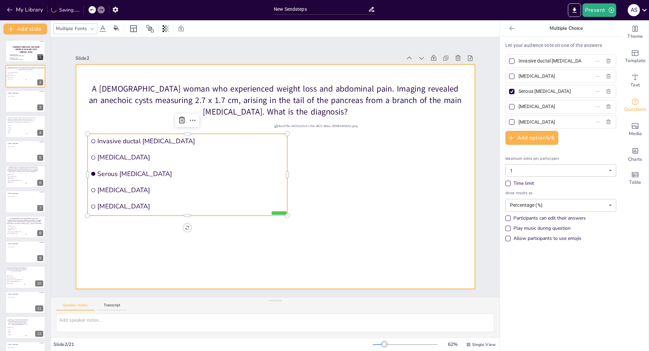
click at [233, 243] on div at bounding box center [274, 176] width 399 height 224
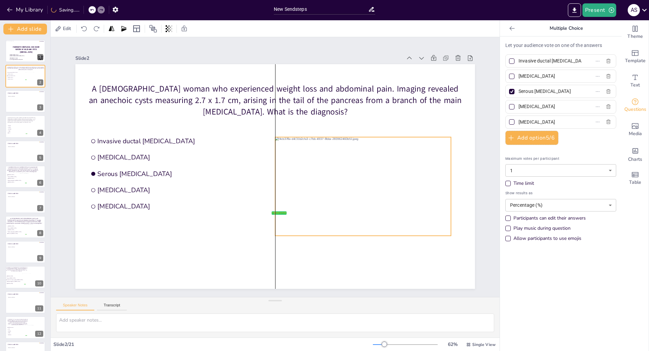
drag, startPoint x: 312, startPoint y: 156, endPoint x: 315, endPoint y: 169, distance: 13.1
click at [315, 169] on div at bounding box center [363, 186] width 176 height 99
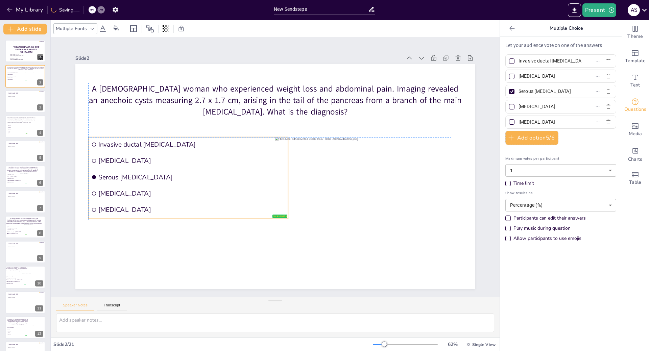
drag, startPoint x: 257, startPoint y: 178, endPoint x: 258, endPoint y: 182, distance: 4.1
click at [258, 182] on ul "Invasive ductal adenocarcinoma Mucinous cystic neoplasm Serous cystadenoma Acin…" at bounding box center [187, 169] width 207 height 102
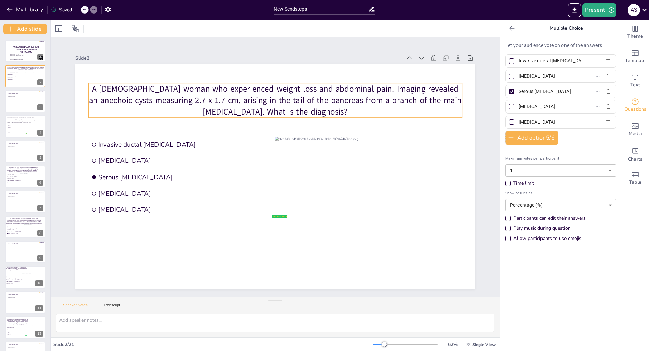
click at [132, 98] on p "A [DEMOGRAPHIC_DATA] woman who experienced weight loss and abdominal pain. Imag…" at bounding box center [275, 100] width 374 height 34
click at [76, 28] on icon at bounding box center [76, 28] width 5 height 5
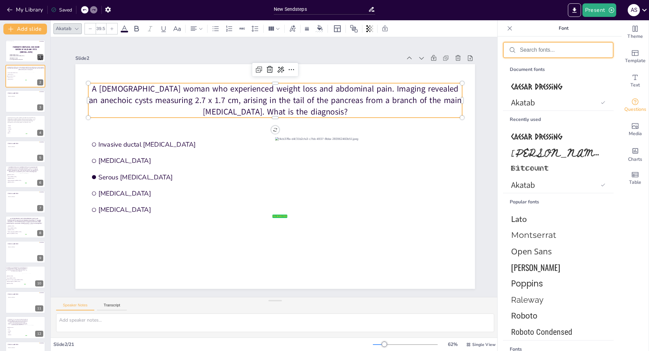
click at [544, 48] on input "text" at bounding box center [564, 50] width 88 height 6
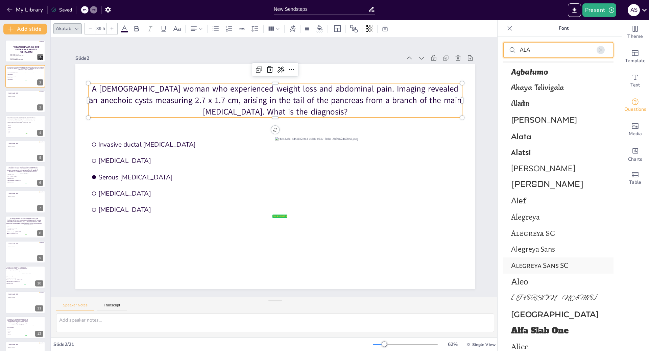
scroll to position [63, 0]
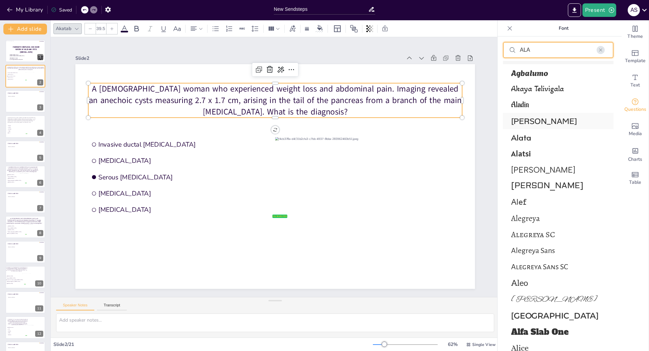
type input "ALA"
click at [544, 117] on span "[PERSON_NAME]" at bounding box center [557, 121] width 92 height 10
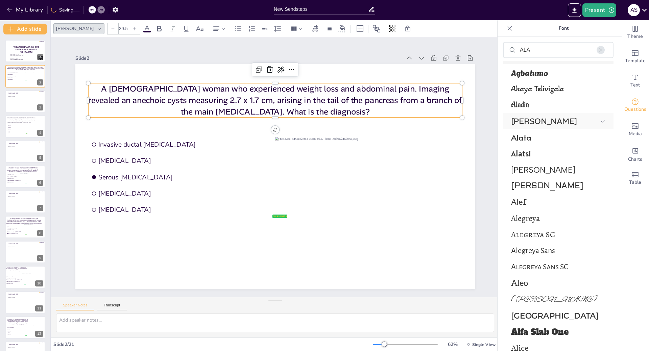
click at [517, 121] on span "[PERSON_NAME]" at bounding box center [554, 121] width 87 height 10
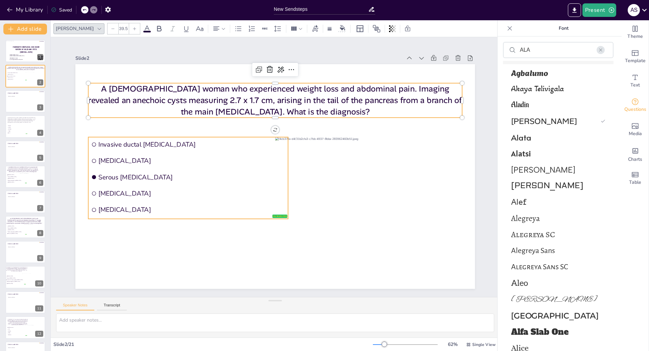
click at [122, 145] on span "Invasive ductal [MEDICAL_DATA]" at bounding box center [198, 127] width 184 height 47
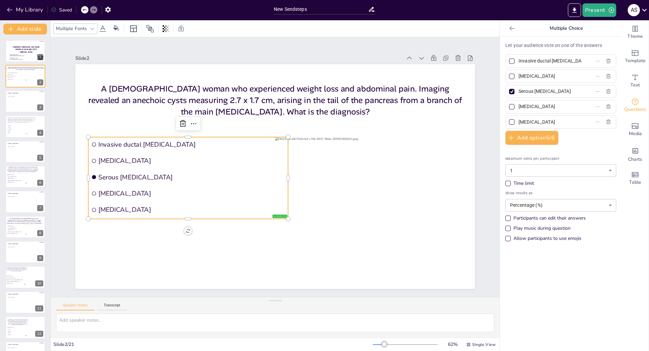
click at [86, 26] on div "Multiple Fonts" at bounding box center [71, 28] width 34 height 9
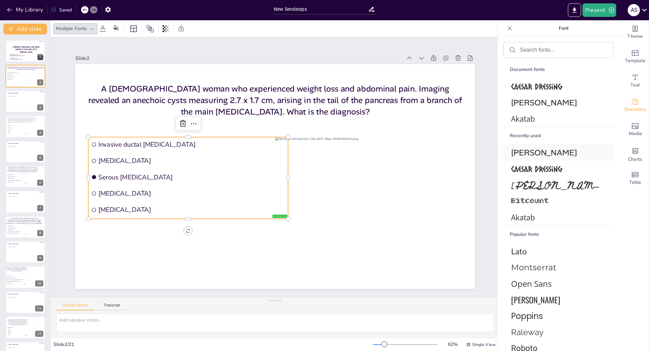
click at [537, 149] on span "[PERSON_NAME]" at bounding box center [557, 152] width 92 height 10
click at [14, 104] on div at bounding box center [25, 101] width 41 height 23
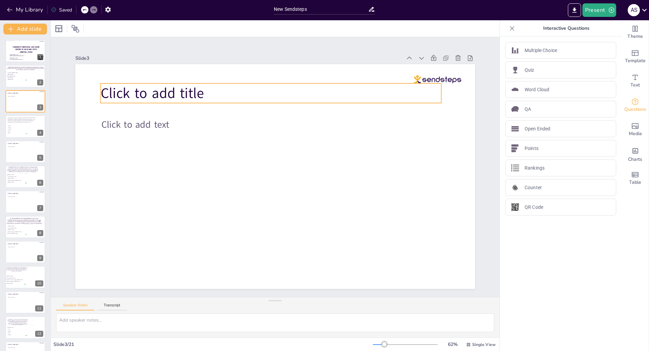
click at [118, 95] on span "Click to add title" at bounding box center [160, 81] width 105 height 30
click at [209, 92] on p "Click to add title" at bounding box center [270, 93] width 341 height 20
click at [204, 94] on p "Click to add title" at bounding box center [278, 93] width 341 height 55
click at [202, 93] on p "Click to add title" at bounding box center [278, 93] width 341 height 55
click at [198, 90] on span "Click to add title" at bounding box center [170, 69] width 105 height 41
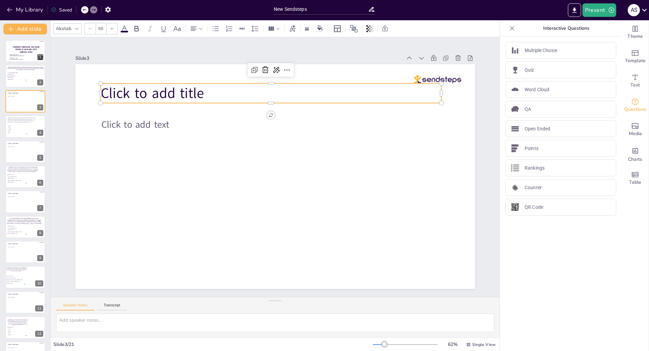
click at [198, 91] on span "Click to add title" at bounding box center [160, 81] width 105 height 30
click at [352, 91] on span "Click to add title" at bounding box center [372, 62] width 41 height 105
click at [224, 72] on span "Click to add title" at bounding box center [262, 24] width 76 height 95
click at [198, 91] on span "Click to add title" at bounding box center [151, 92] width 103 height 19
click at [198, 90] on span "Click to add title" at bounding box center [170, 69] width 105 height 41
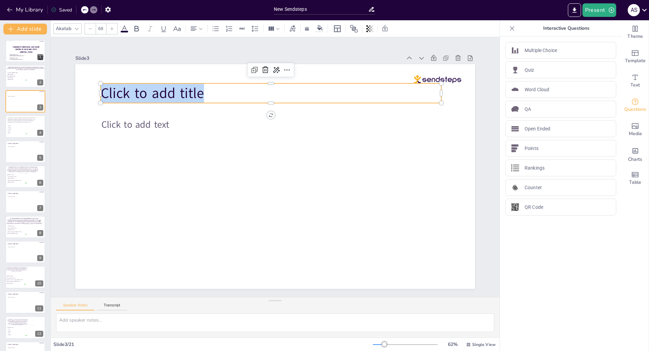
click at [192, 84] on span "Click to add title" at bounding box center [181, 59] width 104 height 50
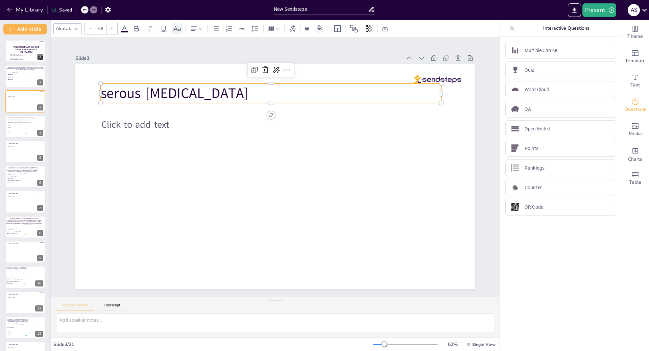
click at [175, 31] on icon at bounding box center [177, 29] width 8 height 8
click at [58, 27] on div "Akatab" at bounding box center [63, 28] width 18 height 9
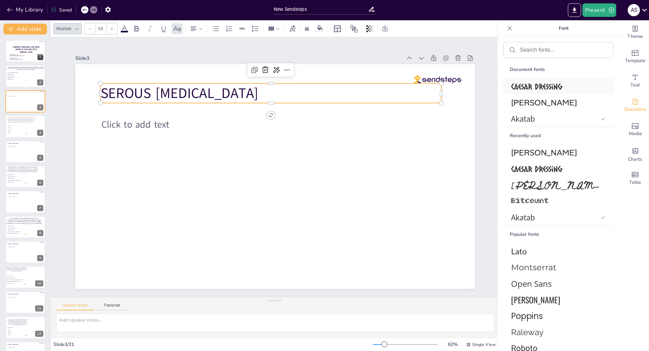
click at [510, 88] on div "Caesar Dressing" at bounding box center [558, 86] width 110 height 16
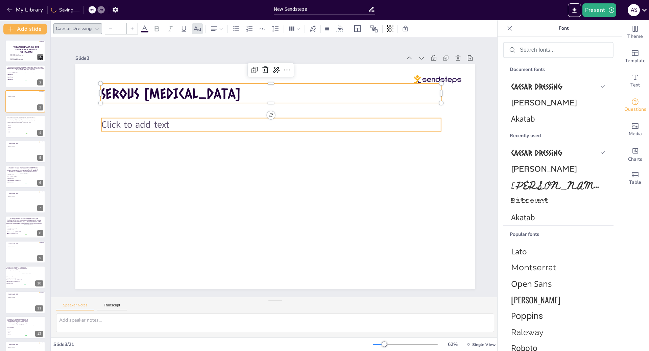
click at [131, 91] on span "Click to add text" at bounding box center [164, 71] width 67 height 39
type input "45"
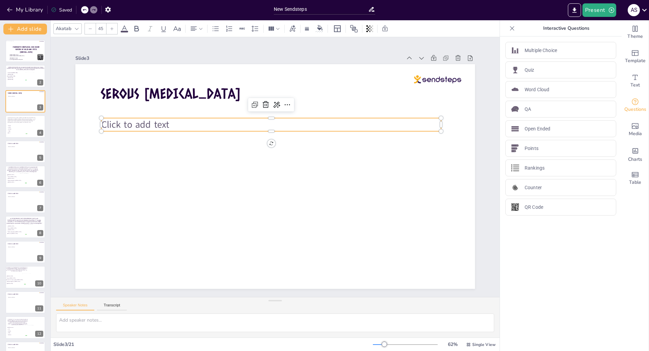
click at [168, 122] on p "Click to add text" at bounding box center [280, 124] width 335 height 83
click at [165, 120] on p "Click to add text" at bounding box center [275, 124] width 339 height 49
click at [159, 120] on span "Click to add text" at bounding box center [140, 110] width 69 height 20
click at [159, 122] on span "Click to add text" at bounding box center [135, 124] width 68 height 13
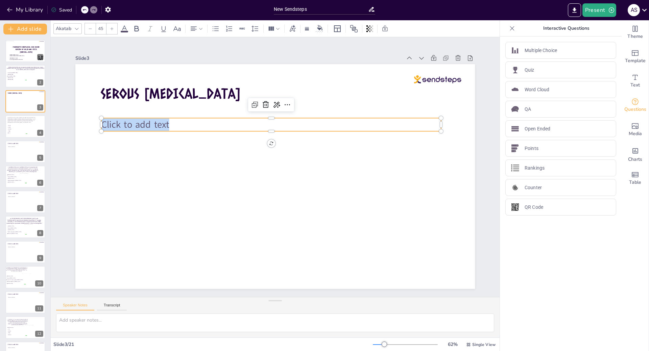
click at [159, 120] on span "Click to add text" at bounding box center [140, 110] width 69 height 20
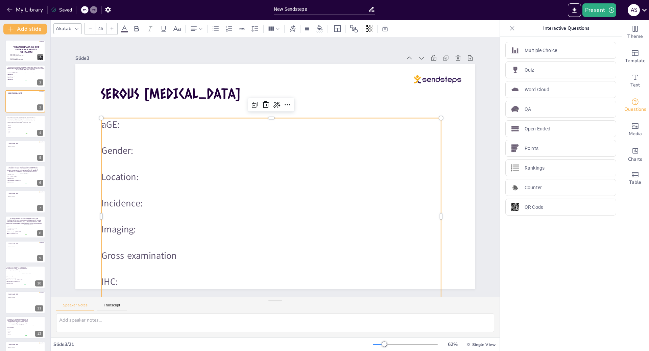
scroll to position [22, 0]
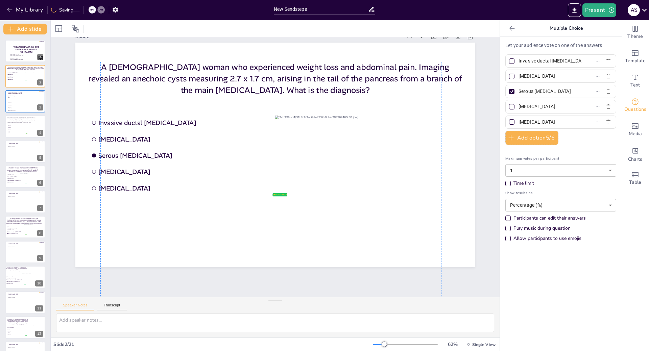
click at [95, 9] on div at bounding box center [92, 9] width 7 height 7
click at [82, 9] on div at bounding box center [84, 9] width 7 height 7
click at [23, 107] on p at bounding box center [25, 106] width 34 height 1
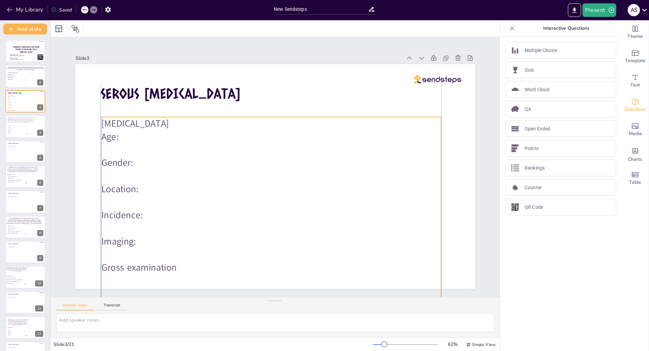
click at [246, 131] on p "Age:" at bounding box center [305, 172] width 118 height 327
click at [9, 76] on li "Serous [MEDICAL_DATA]" at bounding box center [16, 76] width 20 height 1
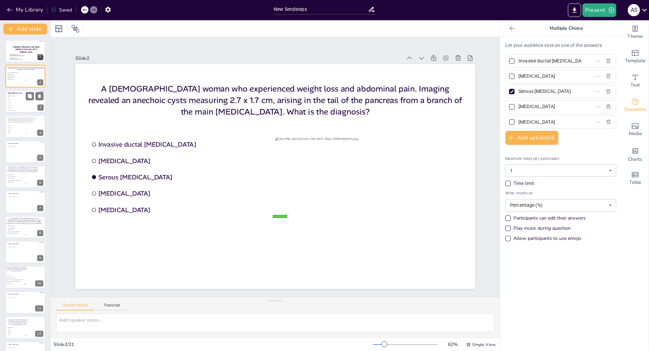
click at [20, 101] on p at bounding box center [25, 101] width 34 height 1
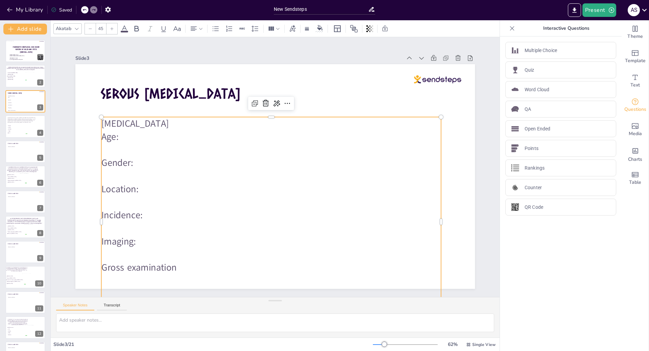
click at [153, 126] on p "[MEDICAL_DATA]" at bounding box center [275, 123] width 339 height 49
click at [138, 120] on p "[MEDICAL_DATA]" at bounding box center [275, 123] width 339 height 49
click at [143, 120] on p "[MEDICAL_DATA]" at bounding box center [293, 127] width 301 height 181
click at [137, 121] on p "[MEDICAL_DATA]" at bounding box center [275, 123] width 339 height 49
click at [166, 133] on p "Age:" at bounding box center [274, 136] width 339 height 49
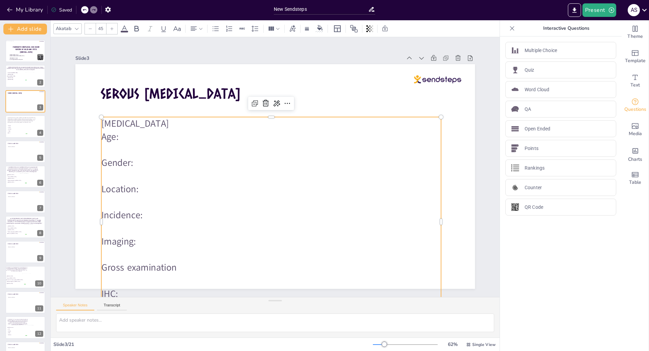
click at [139, 119] on span "[MEDICAL_DATA]" at bounding box center [140, 109] width 69 height 20
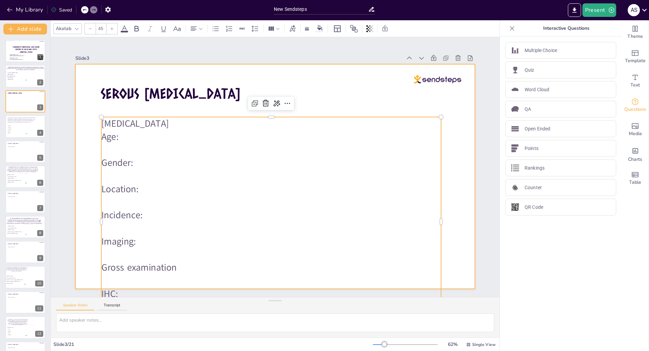
click at [88, 144] on div at bounding box center [273, 176] width 438 height 303
click at [15, 102] on p "Location:" at bounding box center [25, 102] width 34 height 1
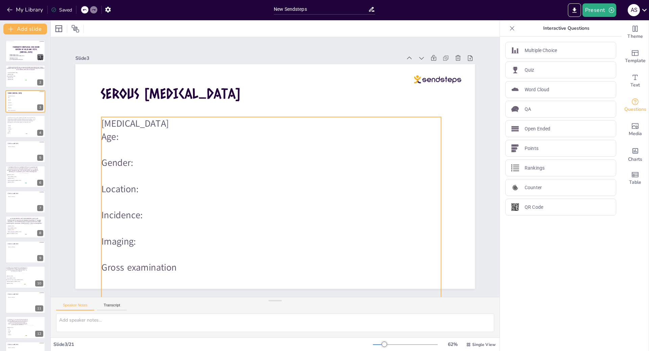
click at [135, 119] on span "[MEDICAL_DATA]" at bounding box center [140, 109] width 69 height 20
click at [135, 120] on span "[MEDICAL_DATA]" at bounding box center [135, 123] width 68 height 13
click at [16, 57] on p at bounding box center [25, 57] width 32 height 1
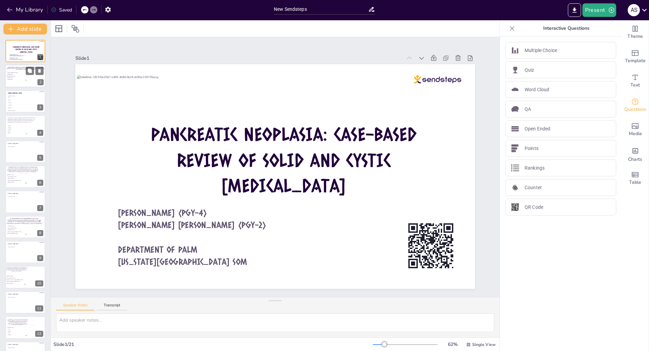
click at [18, 77] on span "[MEDICAL_DATA]" at bounding box center [16, 77] width 19 height 1
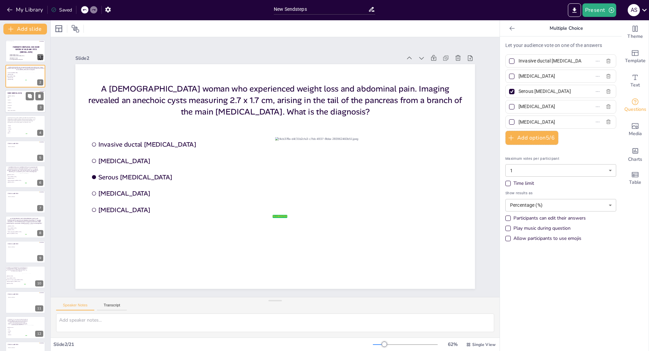
click at [22, 104] on p at bounding box center [25, 103] width 34 height 1
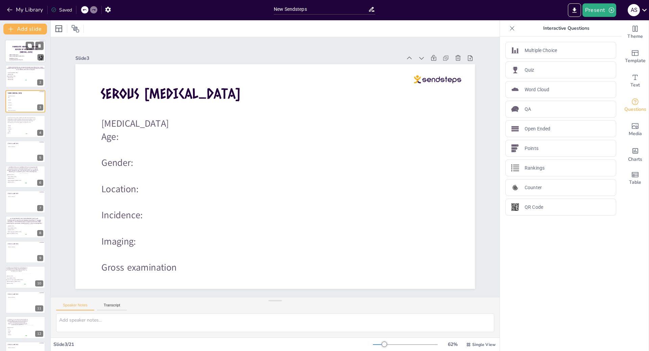
click at [16, 60] on span "[US_STATE][GEOGRAPHIC_DATA] SOM" at bounding box center [15, 59] width 13 height 1
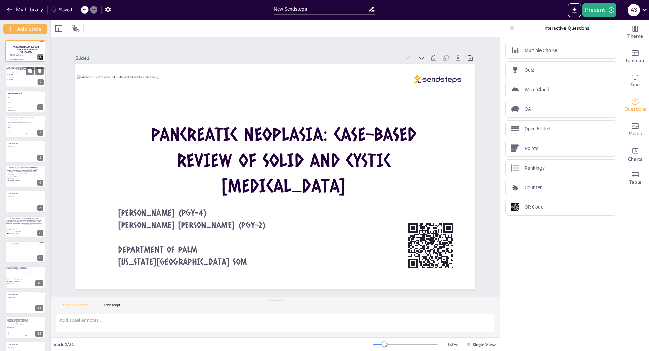
click at [22, 83] on div at bounding box center [25, 76] width 41 height 23
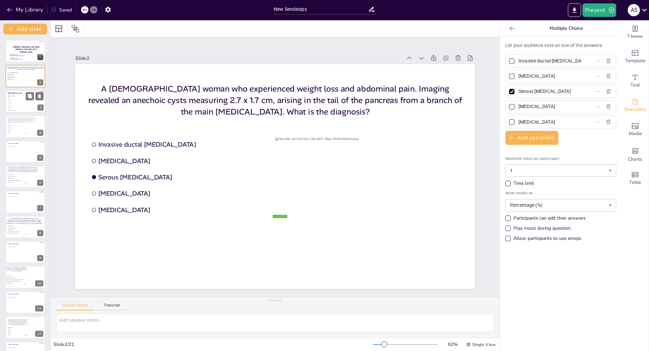
click at [15, 109] on p at bounding box center [25, 109] width 34 height 1
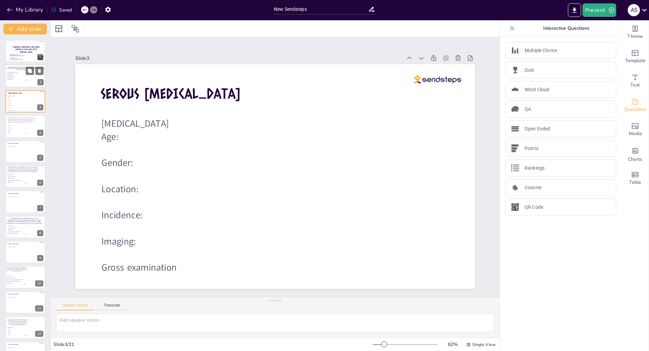
click at [16, 81] on div at bounding box center [25, 76] width 41 height 23
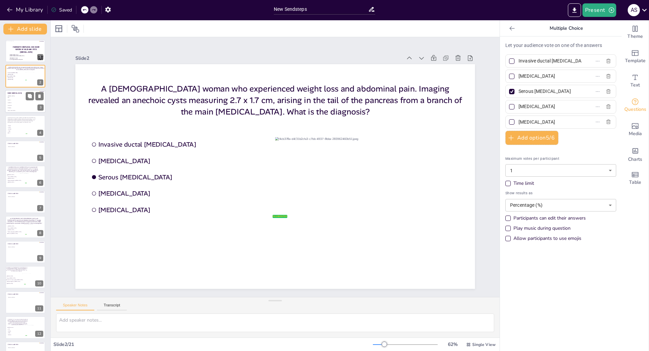
click at [19, 105] on p "Incidence:" at bounding box center [25, 105] width 34 height 1
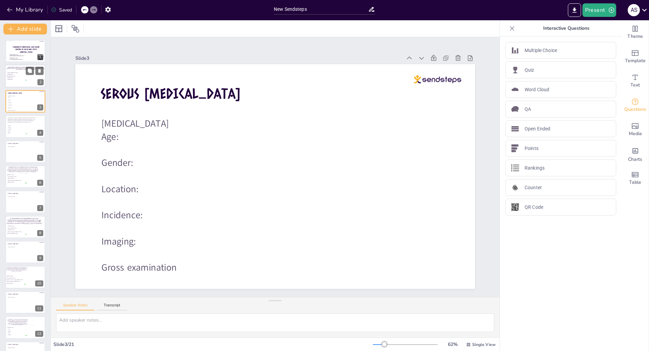
click at [20, 77] on span "[MEDICAL_DATA]" at bounding box center [16, 77] width 19 height 1
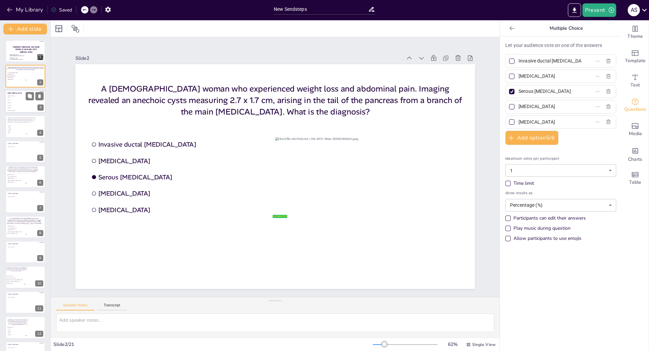
click at [13, 99] on p at bounding box center [25, 98] width 34 height 1
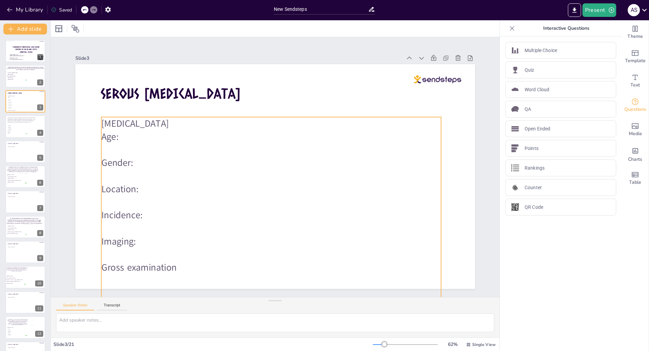
click at [133, 283] on p at bounding box center [247, 277] width 335 height 83
click at [133, 283] on p at bounding box center [259, 280] width 339 height 48
click at [575, 12] on icon "Export to PowerPoint" at bounding box center [574, 10] width 7 height 7
click at [597, 15] on button "Present" at bounding box center [599, 10] width 34 height 14
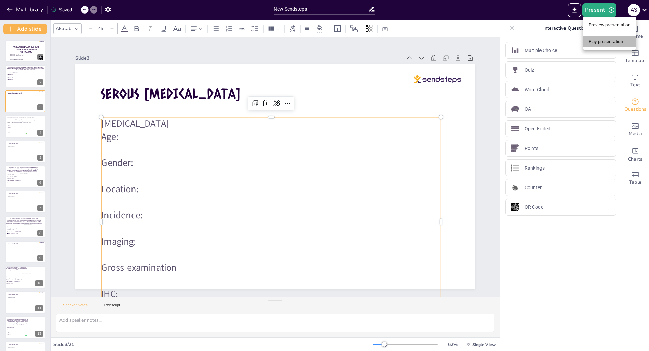
click at [601, 36] on li "Play presentation" at bounding box center [609, 41] width 53 height 11
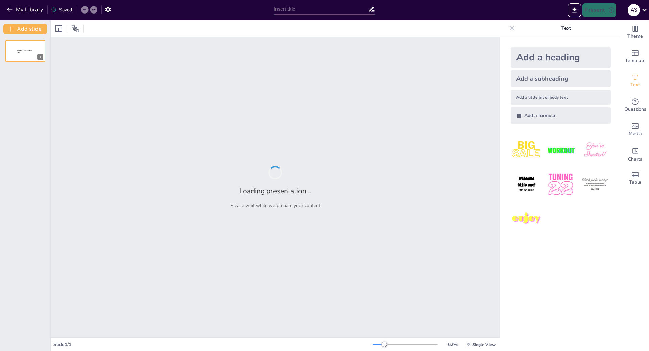
type input "New Sendsteps"
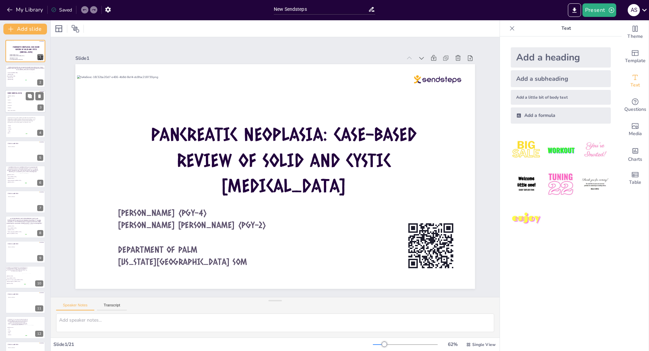
click at [14, 100] on p "Gender:" at bounding box center [25, 99] width 34 height 1
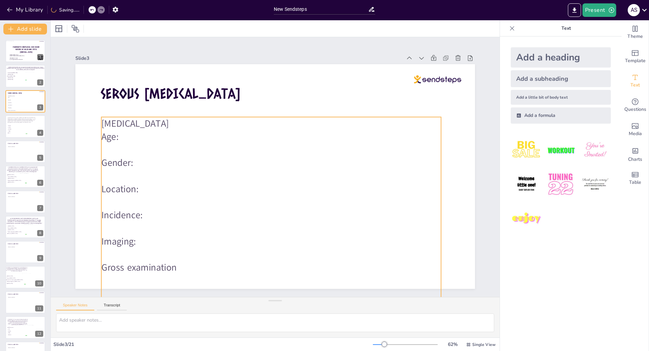
click at [136, 119] on span "[MEDICAL_DATA]" at bounding box center [140, 109] width 69 height 20
click at [138, 122] on span "[MEDICAL_DATA]" at bounding box center [135, 123] width 68 height 13
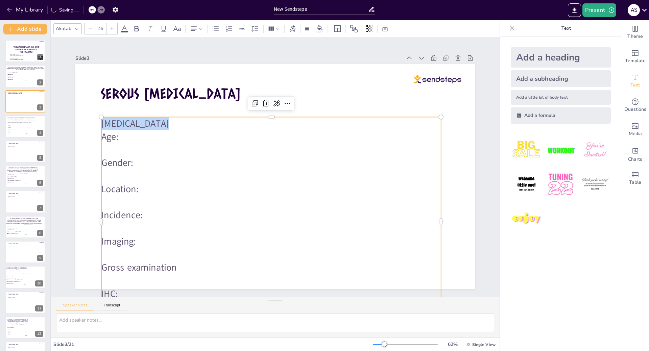
click at [138, 119] on span "[MEDICAL_DATA]" at bounding box center [140, 109] width 69 height 20
click at [590, 15] on button "Present" at bounding box center [599, 10] width 34 height 14
click at [605, 38] on li "Play presentation" at bounding box center [609, 41] width 53 height 11
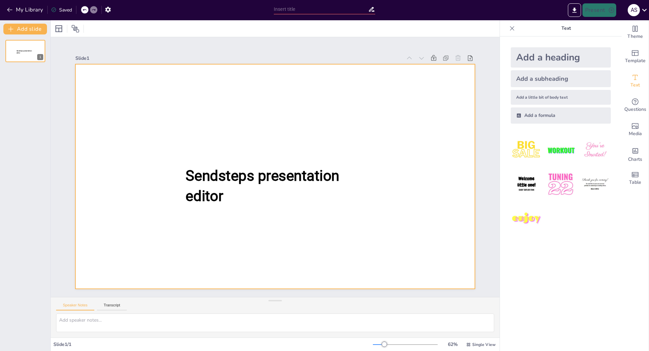
type input "New Sendsteps"
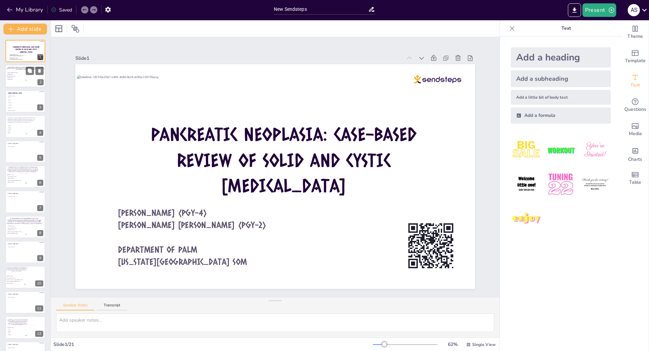
click at [17, 84] on div at bounding box center [25, 76] width 41 height 23
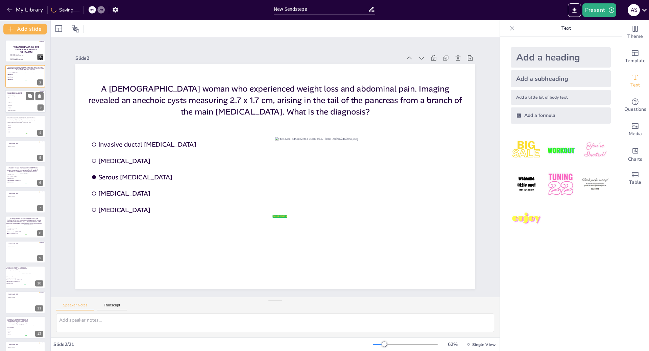
click at [26, 104] on p at bounding box center [25, 103] width 34 height 1
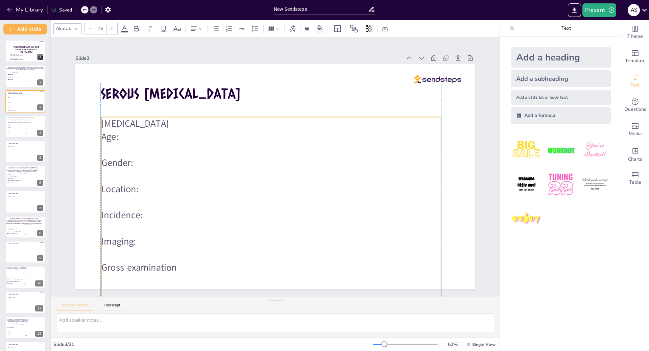
click at [136, 122] on span "[MEDICAL_DATA]" at bounding box center [135, 123] width 68 height 13
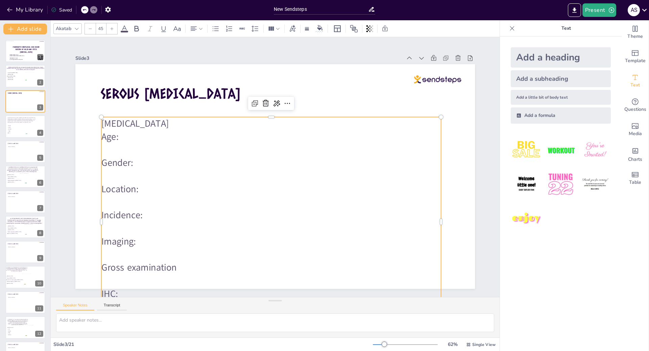
click at [114, 134] on p "Age:" at bounding box center [271, 136] width 340 height 13
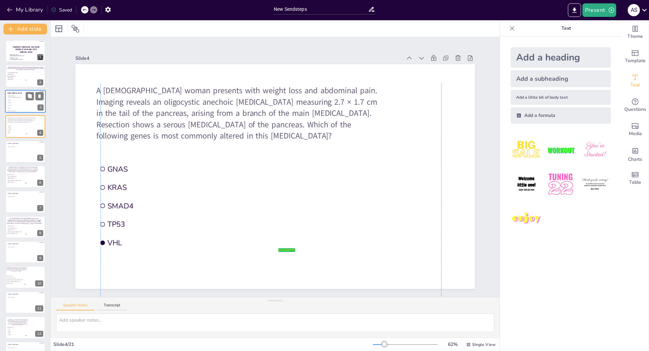
click at [14, 104] on p at bounding box center [25, 103] width 34 height 1
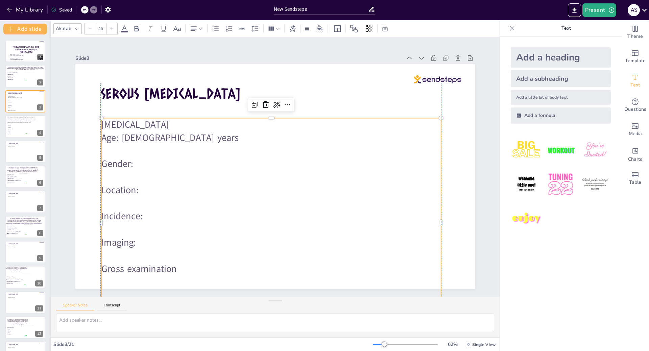
click at [135, 160] on p "Gender:" at bounding box center [271, 163] width 340 height 13
click at [130, 138] on p "Age:" at bounding box center [271, 137] width 340 height 13
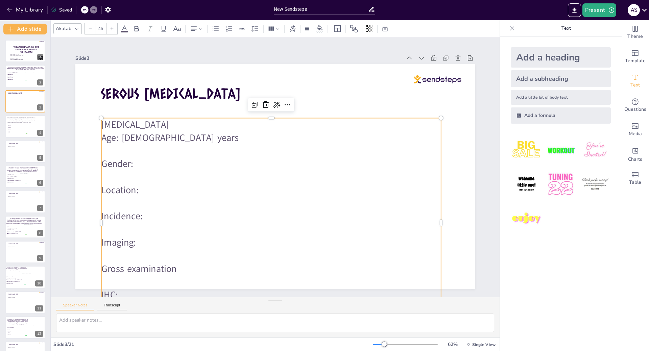
click at [61, 10] on div "Saved" at bounding box center [61, 10] width 21 height 6
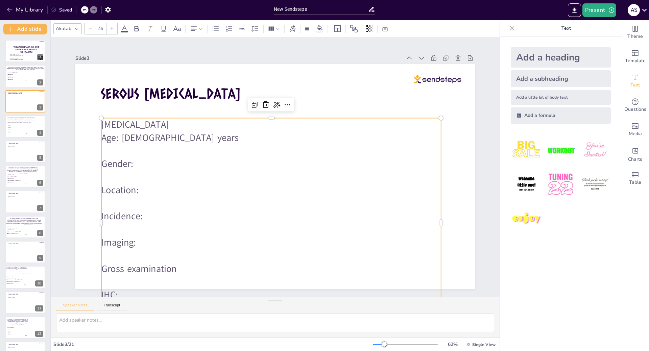
click at [61, 10] on div "Saved" at bounding box center [61, 10] width 21 height 6
click at [21, 127] on span "KRAS" at bounding box center [17, 127] width 19 height 1
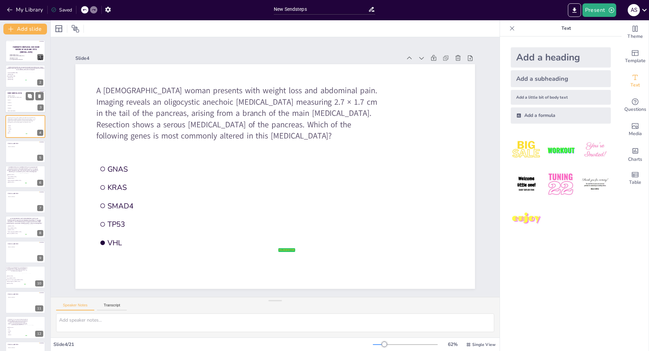
click at [17, 105] on p "Incidence:" at bounding box center [25, 105] width 34 height 1
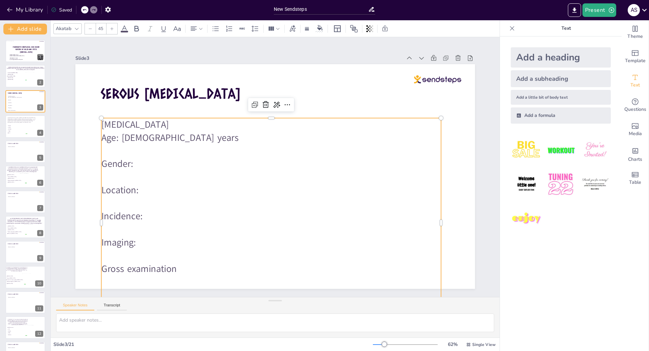
click at [139, 133] on span "Age: [DEMOGRAPHIC_DATA] years" at bounding box center [169, 137] width 137 height 13
click at [139, 134] on p "Age:" at bounding box center [271, 137] width 340 height 13
click at [141, 138] on p "Age:" at bounding box center [271, 137] width 340 height 13
click at [175, 149] on p at bounding box center [271, 150] width 340 height 13
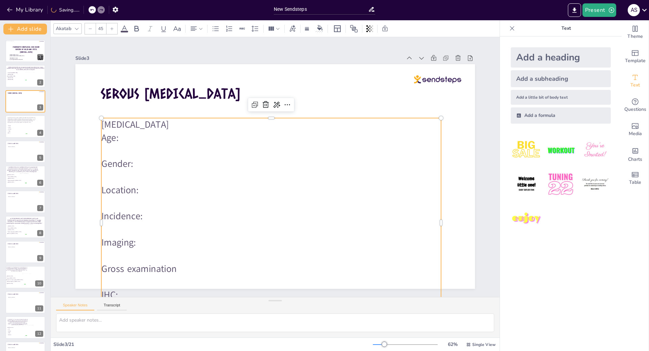
click at [148, 159] on p "Gender:" at bounding box center [271, 163] width 340 height 13
click at [135, 138] on p "Age:" at bounding box center [271, 137] width 340 height 13
click at [196, 163] on p "Gender: F:[DEMOGRAPHIC_DATA] ratio is 3:1" at bounding box center [271, 163] width 340 height 13
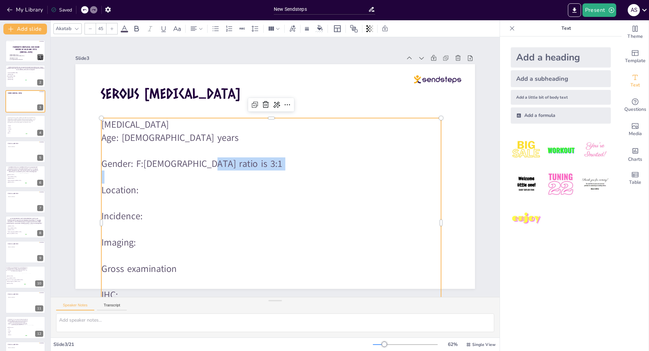
click at [196, 163] on p "Gender: F:[DEMOGRAPHIC_DATA] ratio is 3:1" at bounding box center [271, 163] width 340 height 13
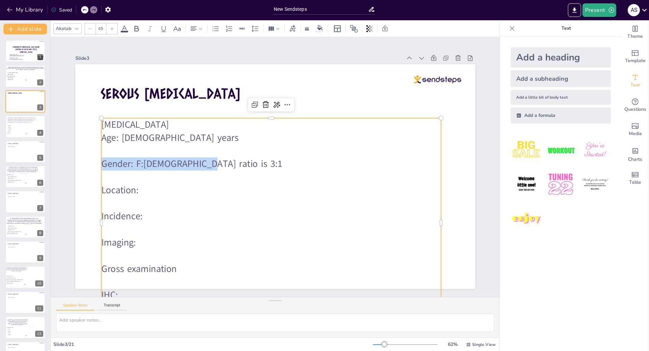
click at [196, 163] on p "Gender: F:[DEMOGRAPHIC_DATA] ratio is 3:1" at bounding box center [271, 163] width 340 height 13
click at [158, 193] on p "Location:" at bounding box center [271, 189] width 340 height 13
